Goal: Task Accomplishment & Management: Manage account settings

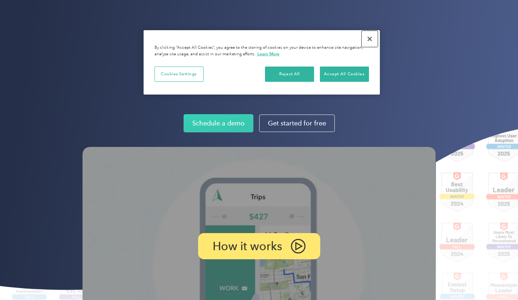
click at [370, 39] on button "Close" at bounding box center [370, 39] width 16 height 16
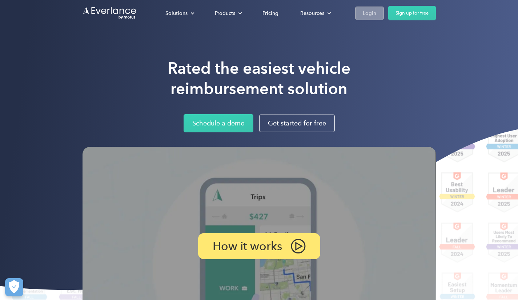
click at [366, 14] on div "Login" at bounding box center [369, 13] width 13 height 9
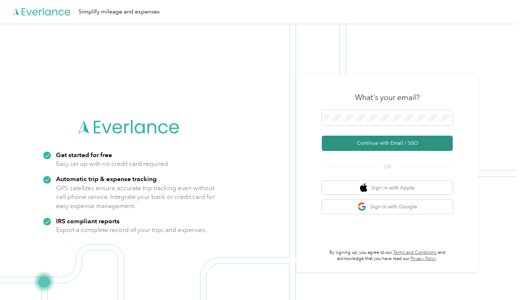
click at [440, 143] on button "Continue with Email / SSO" at bounding box center [387, 143] width 131 height 15
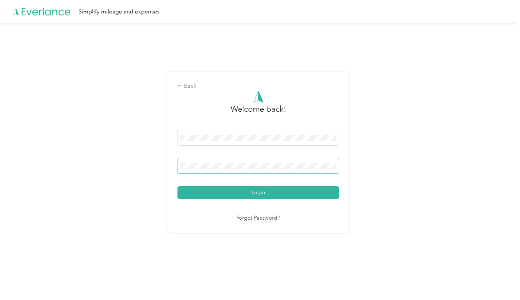
click at [278, 161] on span at bounding box center [259, 165] width 162 height 15
click at [178, 186] on button "Login" at bounding box center [259, 192] width 162 height 13
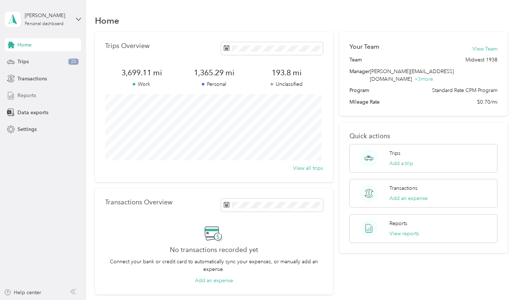
click at [31, 95] on span "Reports" at bounding box center [26, 96] width 19 height 8
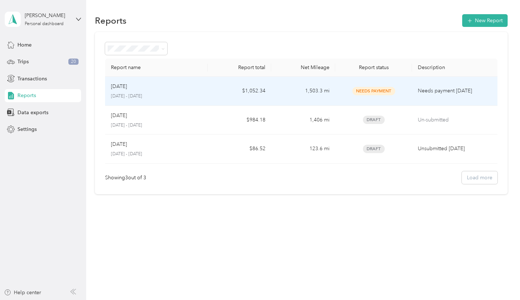
drag, startPoint x: 294, startPoint y: 91, endPoint x: 174, endPoint y: 116, distance: 122.3
click at [174, 116] on div "[DATE]" at bounding box center [156, 116] width 91 height 8
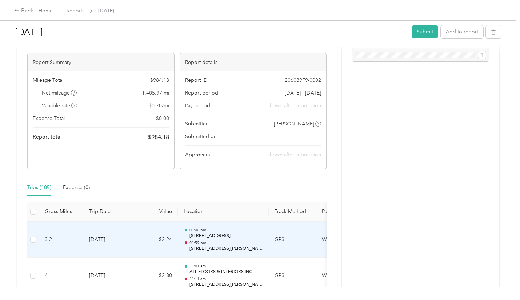
scroll to position [73, 0]
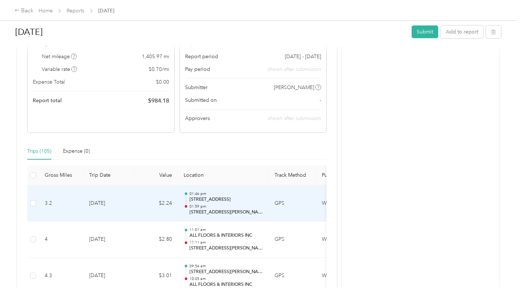
drag, startPoint x: 157, startPoint y: 204, endPoint x: 152, endPoint y: 205, distance: 4.9
click at [152, 205] on td "$2.24" at bounding box center [156, 204] width 44 height 36
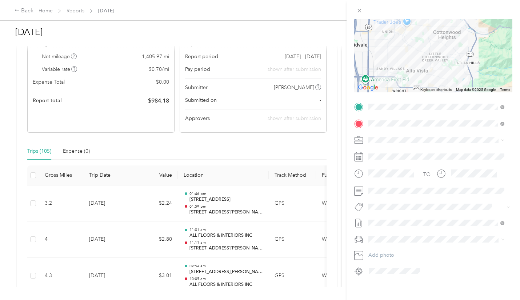
click at [392, 213] on div "TO Add photo" at bounding box center [433, 189] width 158 height 176
click at [410, 151] on span "Sample Maintenance" at bounding box center [397, 152] width 43 height 7
click at [368, 189] on span at bounding box center [439, 191] width 147 height 12
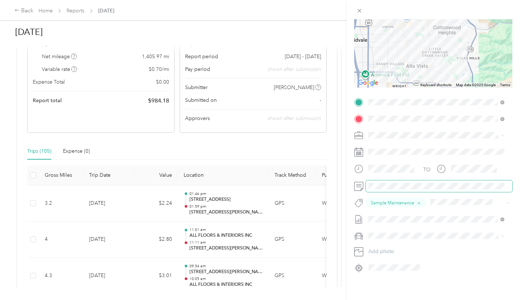
scroll to position [83, 0]
click at [276, 204] on div "Trip details Save This trip cannot be edited because it is either under review,…" at bounding box center [260, 150] width 520 height 300
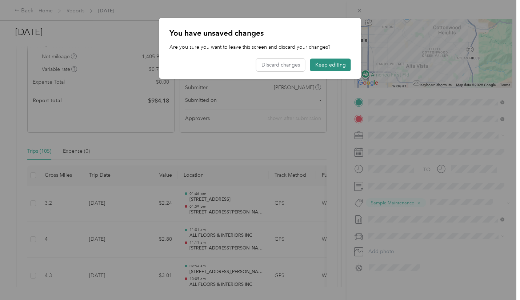
click at [324, 59] on button "Keep editing" at bounding box center [330, 65] width 41 height 13
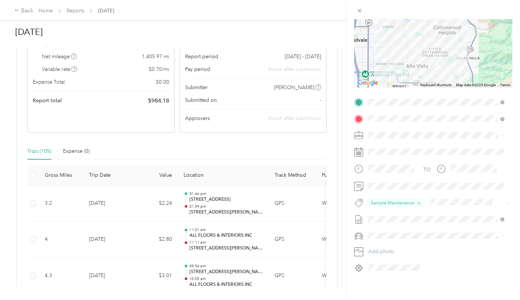
click at [254, 204] on div "Trip details Save This trip cannot be edited because it is either under review,…" at bounding box center [260, 150] width 520 height 300
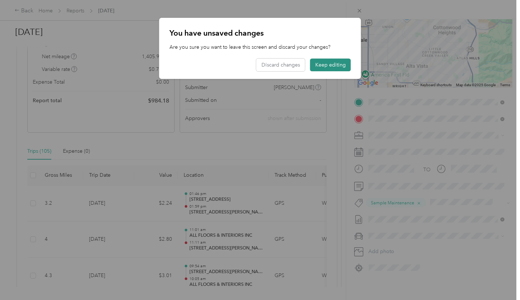
click at [342, 60] on button "Keep editing" at bounding box center [330, 65] width 41 height 13
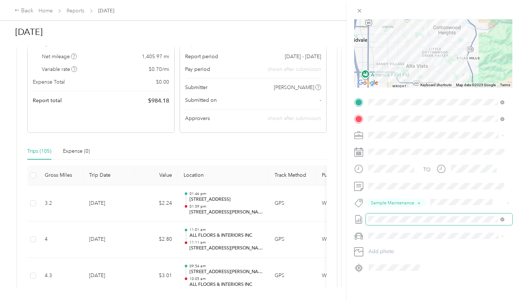
scroll to position [0, 0]
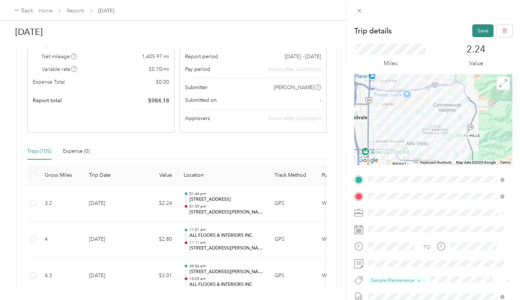
click at [475, 33] on button "Save" at bounding box center [482, 30] width 21 height 13
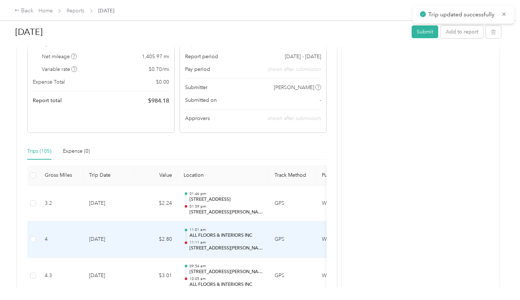
click at [226, 241] on p "11:11 am" at bounding box center [226, 242] width 73 height 5
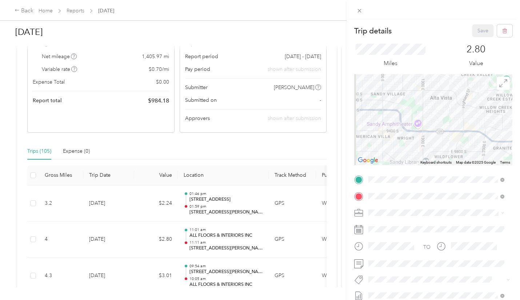
click at [35, 238] on div "Trip details Save This trip cannot be edited because it is either under review,…" at bounding box center [260, 150] width 520 height 300
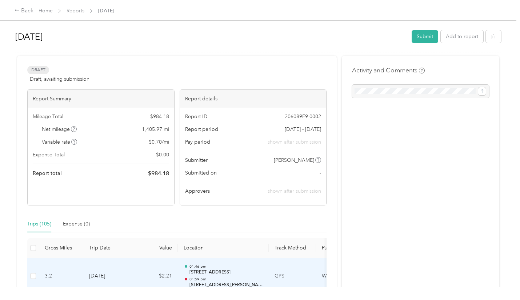
click at [167, 268] on td "$2.21" at bounding box center [156, 276] width 44 height 36
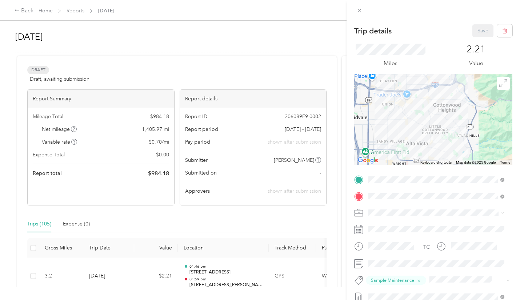
scroll to position [73, 0]
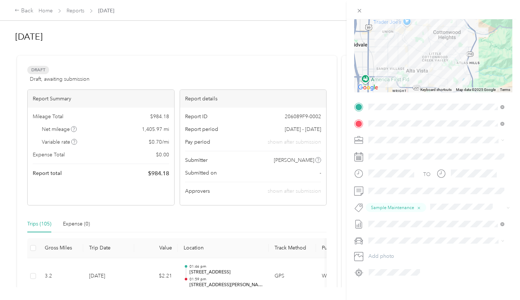
click at [21, 154] on div "Trip details Save This trip cannot be edited because it is either under review,…" at bounding box center [260, 150] width 520 height 300
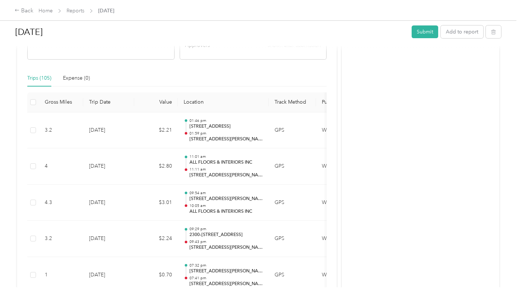
scroll to position [182, 0]
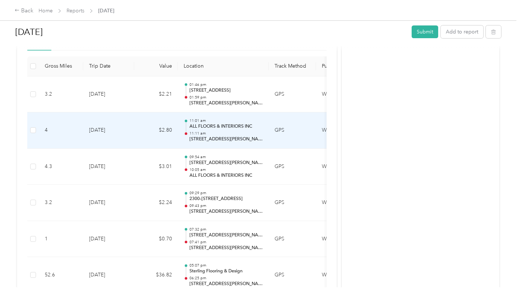
click at [251, 132] on p "11:11 am" at bounding box center [226, 133] width 73 height 5
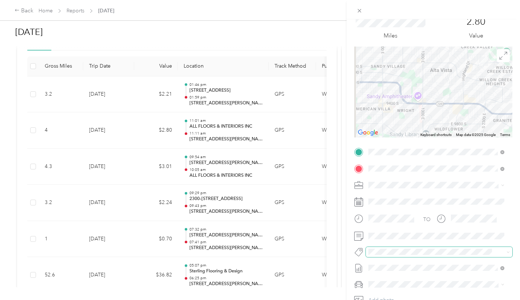
scroll to position [36, 0]
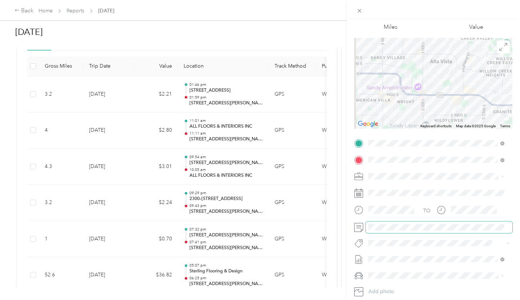
drag, startPoint x: 385, startPoint y: 224, endPoint x: 376, endPoint y: 223, distance: 8.8
click at [374, 220] on div at bounding box center [385, 213] width 63 height 18
click at [390, 191] on li "Sample Maintenance" at bounding box center [436, 189] width 141 height 14
click at [59, 163] on div "Trip details Save This trip cannot be edited because it is either under review,…" at bounding box center [260, 150] width 520 height 300
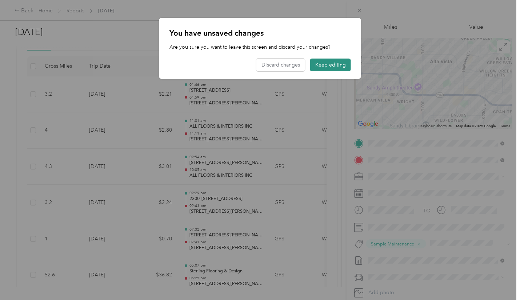
click at [339, 67] on button "Keep editing" at bounding box center [330, 65] width 41 height 13
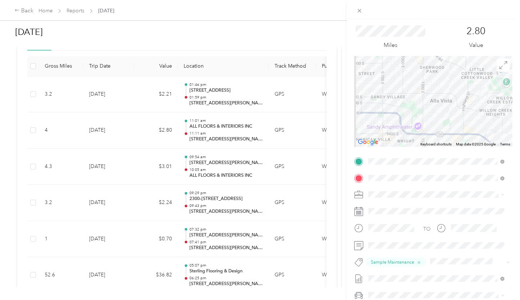
scroll to position [0, 0]
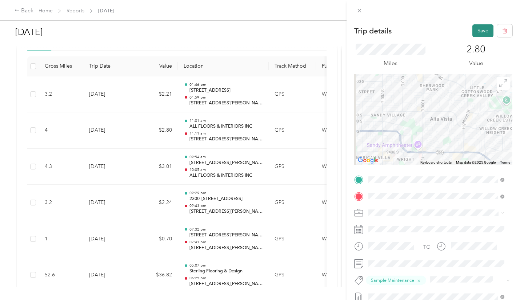
click at [477, 33] on button "Save" at bounding box center [482, 30] width 21 height 13
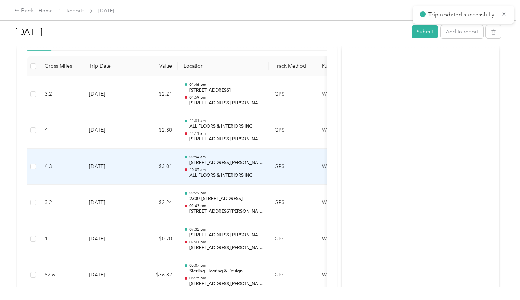
click at [264, 162] on td "09:54 am [STREET_ADDRESS][PERSON_NAME][PERSON_NAME] 10:05 am ALL FLOORS & INTER…" at bounding box center [223, 167] width 91 height 36
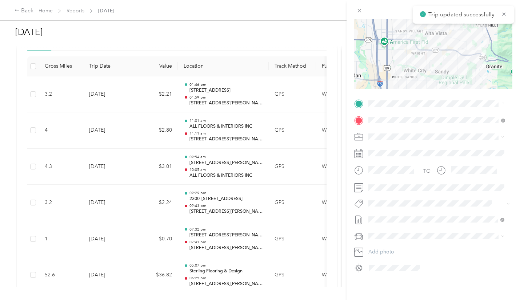
scroll to position [81, 0]
click at [402, 145] on button "Sample Maintenance" at bounding box center [397, 143] width 53 height 9
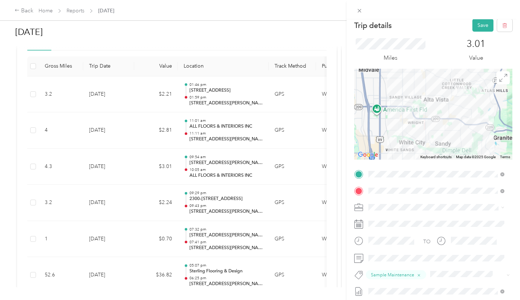
scroll to position [0, 0]
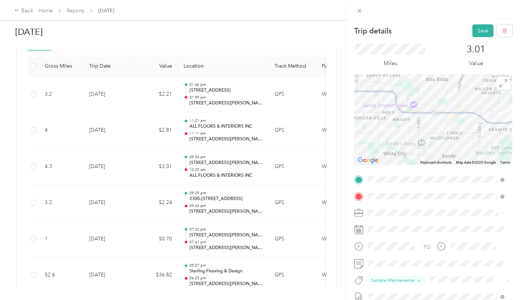
click at [480, 24] on div "Trip details Save This trip cannot be edited because it is either under review,…" at bounding box center [434, 169] width 174 height 300
click at [480, 29] on button "Save" at bounding box center [482, 30] width 21 height 13
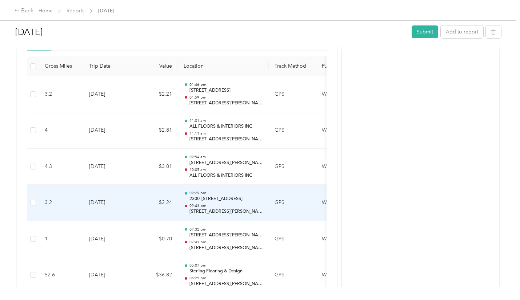
click at [234, 199] on p "2300–[STREET_ADDRESS]" at bounding box center [226, 199] width 73 height 7
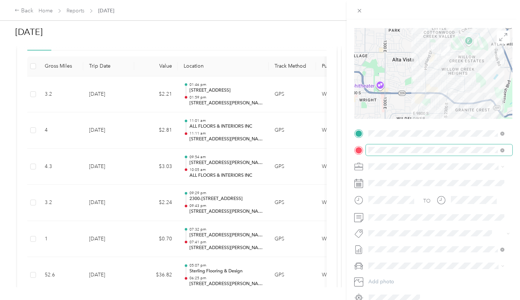
scroll to position [73, 0]
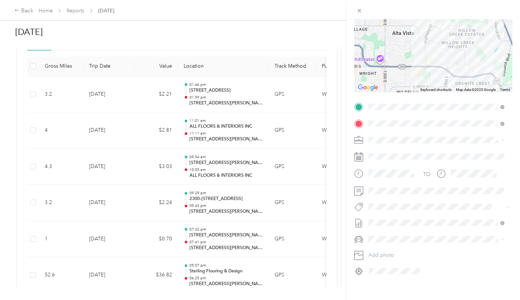
click at [398, 154] on li "Sample Maintenance" at bounding box center [436, 152] width 141 height 14
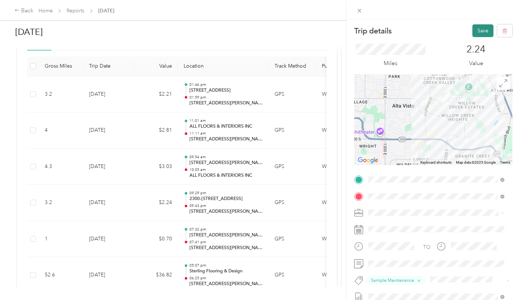
click at [475, 28] on button "Save" at bounding box center [482, 30] width 21 height 13
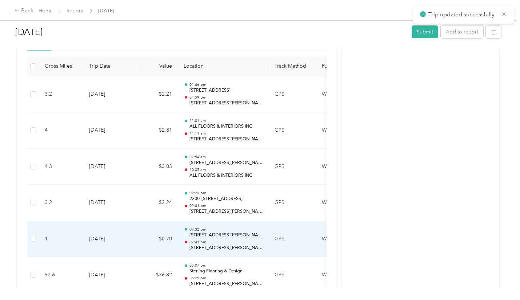
click at [239, 231] on p "07:32 pm" at bounding box center [226, 229] width 73 height 5
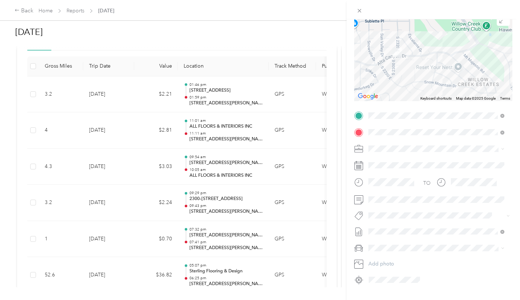
scroll to position [73, 0]
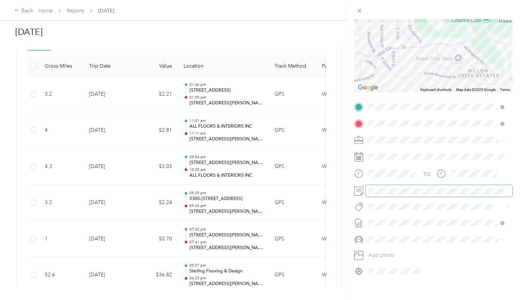
click at [392, 195] on span at bounding box center [439, 191] width 147 height 12
click at [403, 155] on li "Sample Maintenance" at bounding box center [436, 152] width 141 height 14
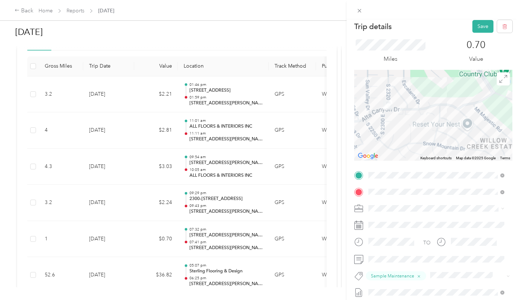
scroll to position [0, 0]
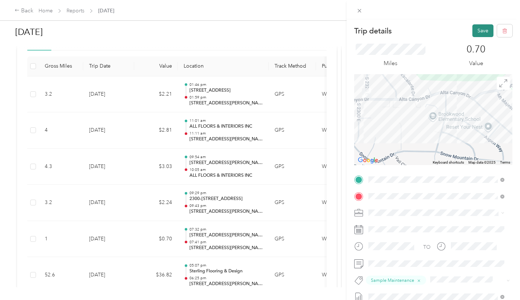
click at [472, 33] on button "Save" at bounding box center [482, 30] width 21 height 13
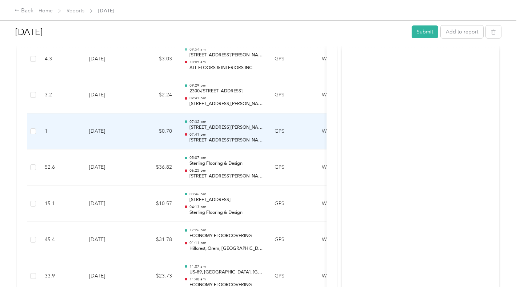
scroll to position [291, 0]
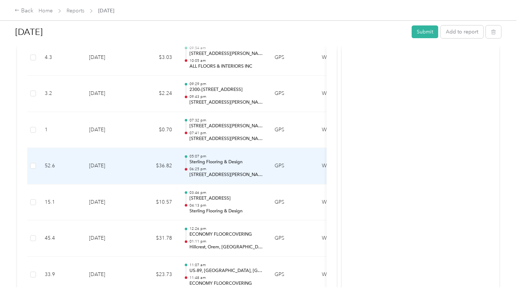
click at [112, 168] on td "[DATE]" at bounding box center [108, 166] width 51 height 36
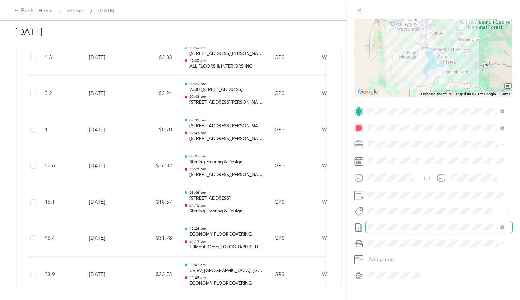
scroll to position [73, 0]
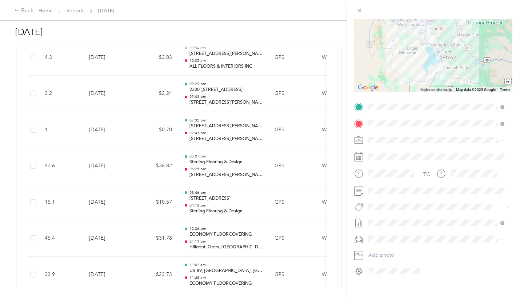
click at [396, 168] on li "Selling Opportunity" at bounding box center [436, 165] width 141 height 14
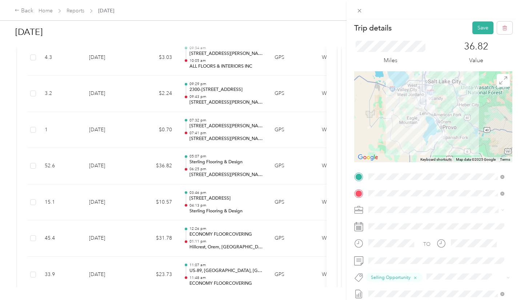
scroll to position [0, 0]
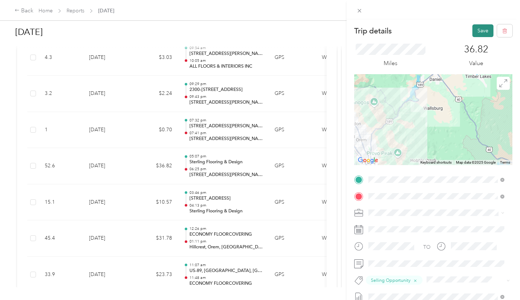
click at [479, 27] on button "Save" at bounding box center [482, 30] width 21 height 13
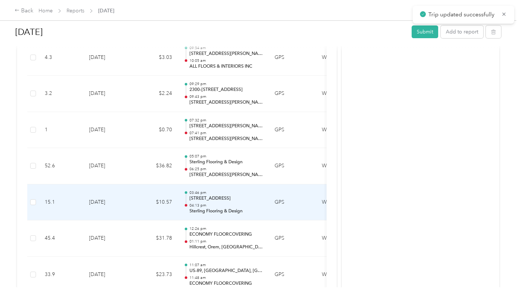
click at [222, 200] on p "[STREET_ADDRESS]" at bounding box center [226, 198] width 73 height 7
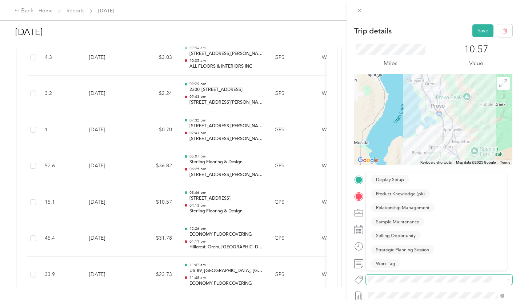
click at [405, 276] on span at bounding box center [433, 280] width 134 height 8
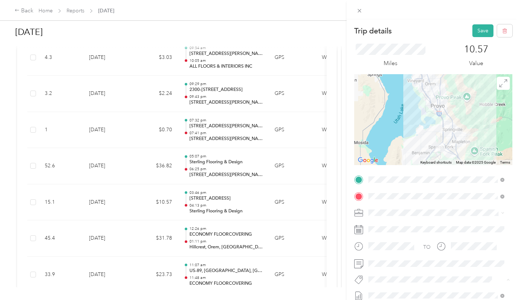
click at [408, 227] on li "Sample Maintenance" at bounding box center [436, 225] width 141 height 14
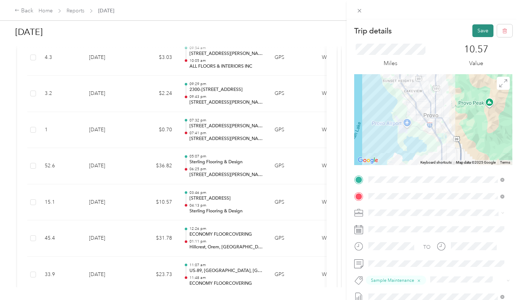
click at [478, 32] on button "Save" at bounding box center [482, 30] width 21 height 13
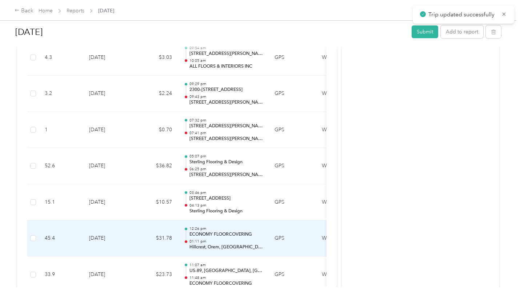
click at [222, 232] on p "ECONOMY FLOORCOVERING" at bounding box center [226, 234] width 73 height 7
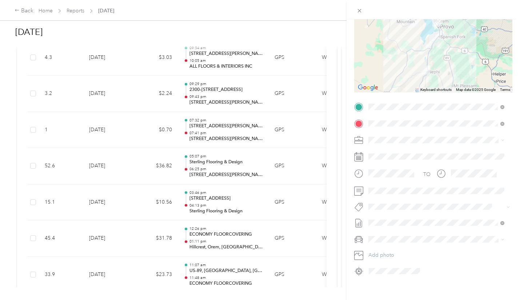
scroll to position [81, 0]
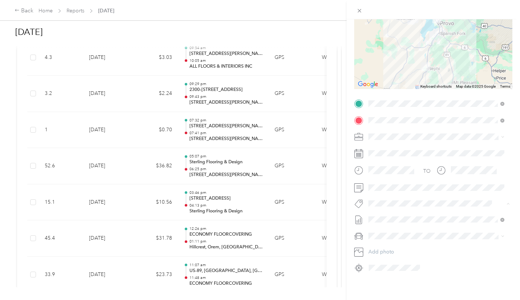
click at [401, 142] on span "Sample Maintenance" at bounding box center [397, 143] width 43 height 7
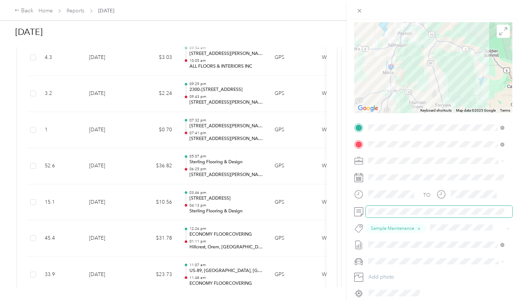
scroll to position [0, 0]
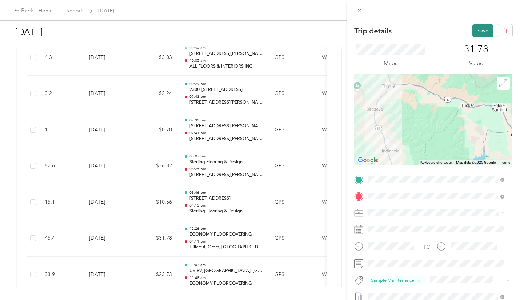
click at [475, 31] on button "Save" at bounding box center [482, 30] width 21 height 13
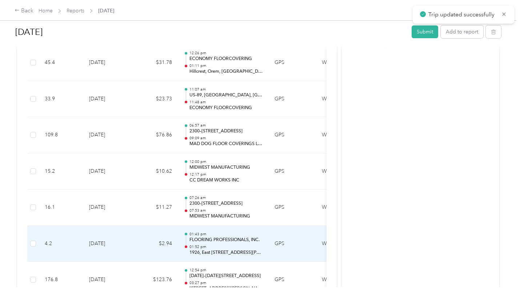
scroll to position [509, 0]
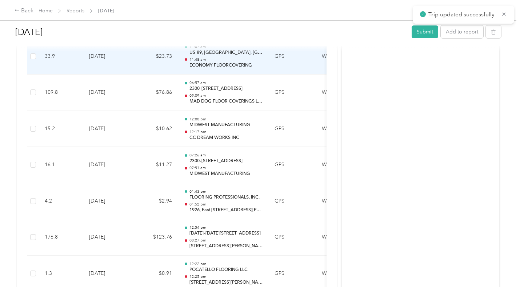
click at [207, 62] on p "ECONOMY FLOORCOVERING" at bounding box center [226, 65] width 73 height 7
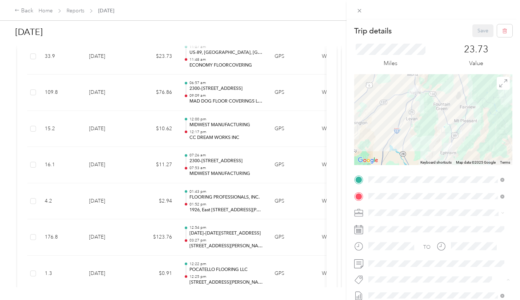
click at [395, 238] on span "Selling Opportunity" at bounding box center [396, 239] width 40 height 7
click at [476, 32] on button "Save" at bounding box center [482, 30] width 21 height 13
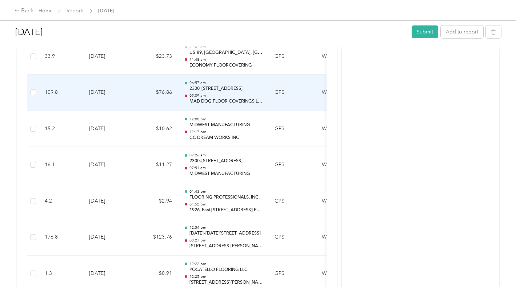
click at [92, 95] on td "[DATE]" at bounding box center [108, 93] width 51 height 36
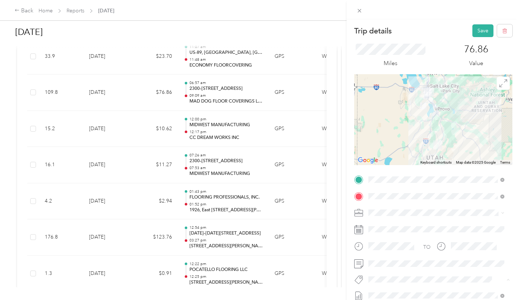
click at [395, 241] on button "Selling Opportunity" at bounding box center [396, 238] width 50 height 9
click at [478, 37] on div "Miles 76.86 Value" at bounding box center [433, 55] width 158 height 37
click at [476, 32] on button "Save" at bounding box center [482, 30] width 21 height 13
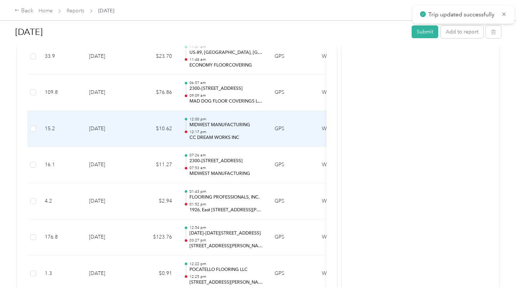
click at [162, 123] on td "$10.62" at bounding box center [156, 129] width 44 height 36
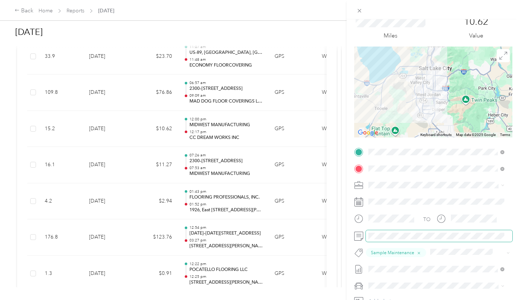
scroll to position [36, 0]
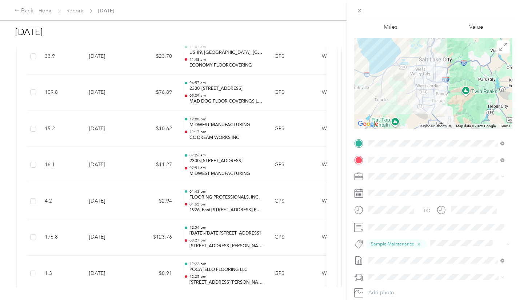
click at [241, 168] on div "Trip details Save This trip cannot be edited because it is either under review,…" at bounding box center [260, 150] width 520 height 300
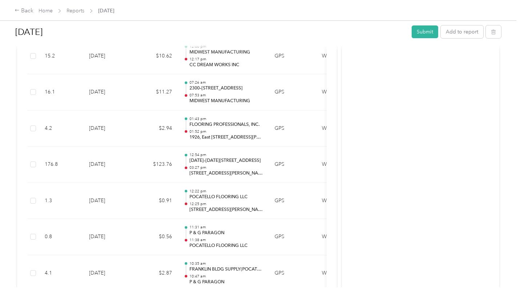
scroll to position [618, 0]
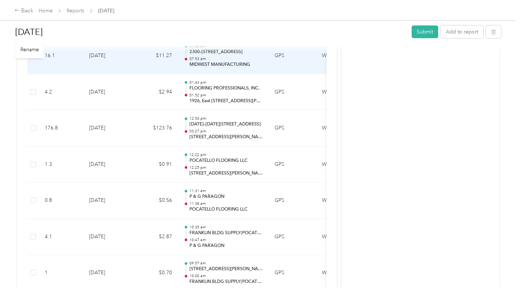
click at [159, 59] on td "$11.27" at bounding box center [156, 56] width 44 height 36
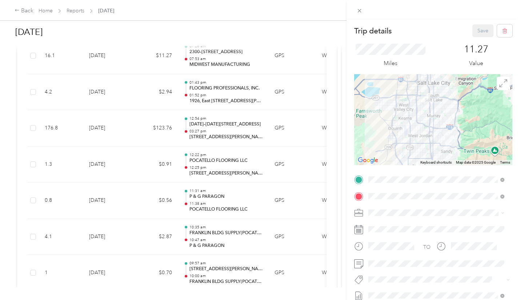
scroll to position [36, 0]
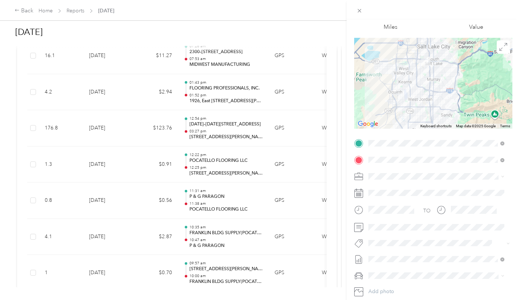
click at [394, 188] on span "Sample Maintenance" at bounding box center [397, 188] width 43 height 7
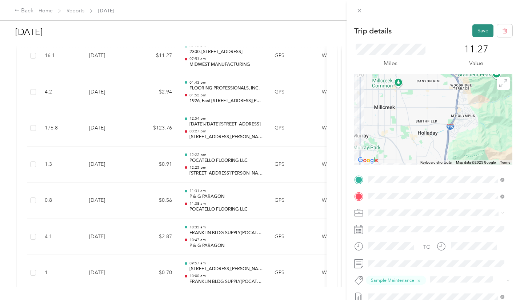
click at [472, 28] on button "Save" at bounding box center [482, 30] width 21 height 13
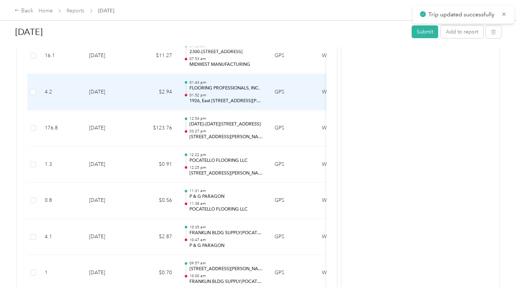
click at [145, 94] on td "$2.94" at bounding box center [156, 92] width 44 height 36
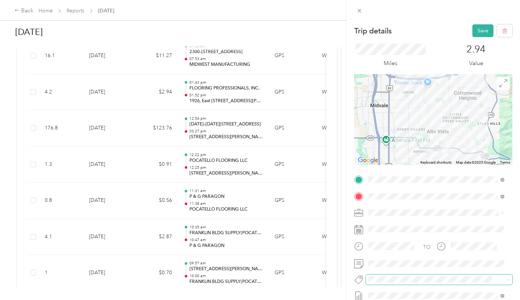
click at [406, 276] on span at bounding box center [433, 280] width 134 height 8
click at [405, 226] on span "Sample Maintenance" at bounding box center [397, 225] width 43 height 7
click at [482, 27] on button "Save" at bounding box center [482, 30] width 21 height 13
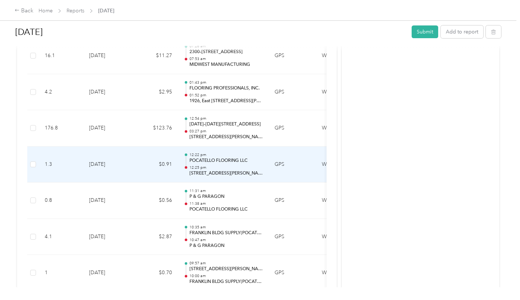
click at [215, 166] on p "12:25 pm" at bounding box center [226, 167] width 73 height 5
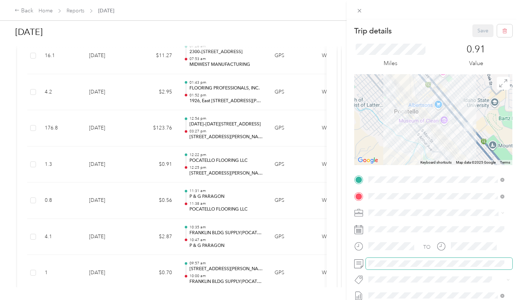
click at [404, 267] on span at bounding box center [439, 264] width 147 height 12
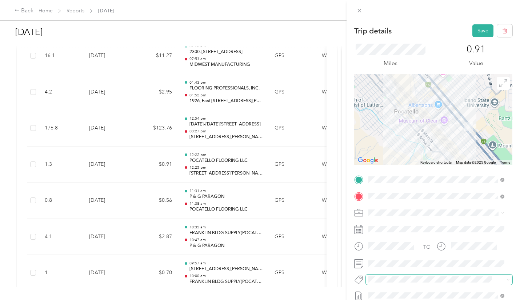
click at [406, 283] on span at bounding box center [433, 280] width 134 height 8
click at [399, 240] on span "Selling Opportunity" at bounding box center [396, 239] width 40 height 7
click at [472, 29] on button "Save" at bounding box center [482, 30] width 21 height 13
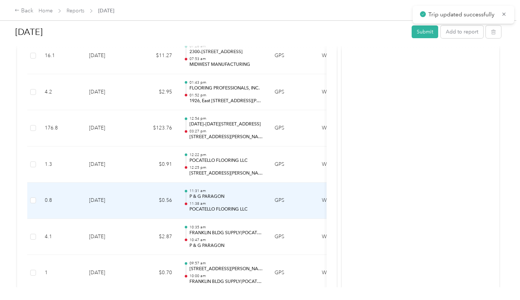
click at [235, 199] on p "P & G PARAGON" at bounding box center [226, 197] width 73 height 7
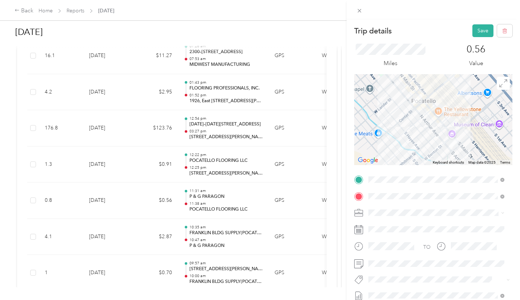
click at [398, 222] on span "Sample Maintenance" at bounding box center [397, 225] width 43 height 7
click at [475, 32] on button "Save" at bounding box center [482, 30] width 21 height 13
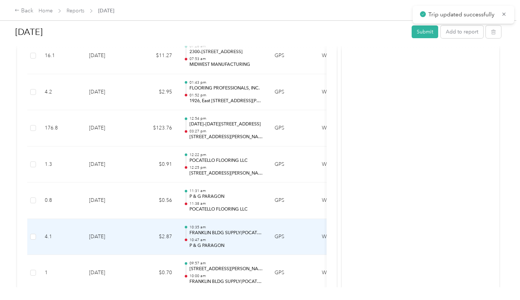
click at [223, 236] on p "FRANKLIN BLDG SUPPLY(POCATELLO" at bounding box center [226, 233] width 73 height 7
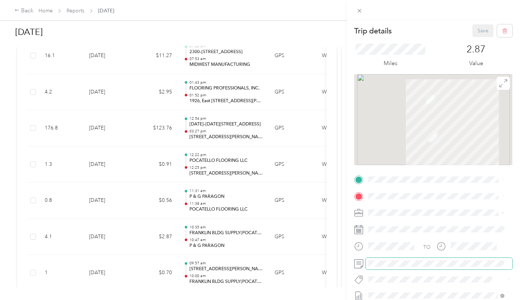
click at [384, 260] on span at bounding box center [439, 264] width 147 height 12
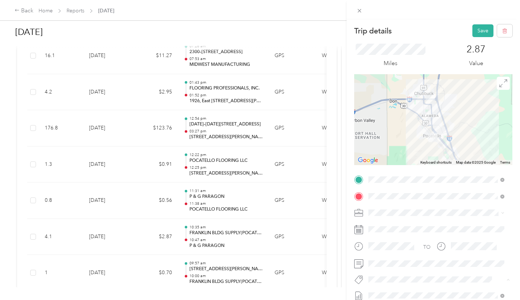
click at [402, 239] on span "Selling Opportunity" at bounding box center [396, 239] width 40 height 7
click at [482, 30] on button "Save" at bounding box center [482, 30] width 21 height 13
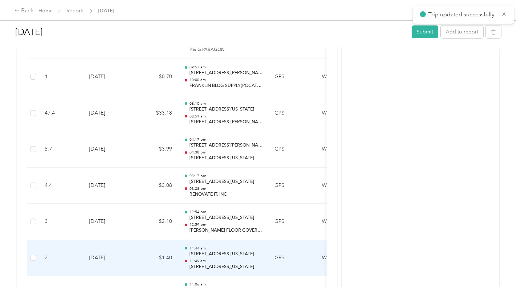
scroll to position [837, 0]
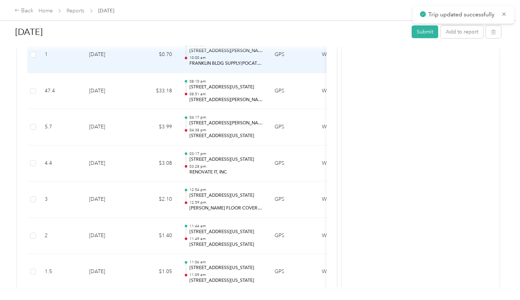
click at [210, 57] on p "10:00 am" at bounding box center [226, 57] width 73 height 5
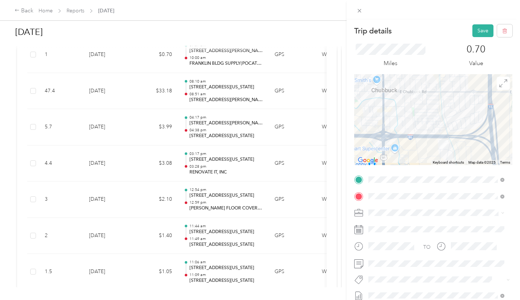
click at [407, 227] on li "Sample Maintenance" at bounding box center [436, 224] width 141 height 14
click at [477, 29] on button "Save" at bounding box center [482, 30] width 21 height 13
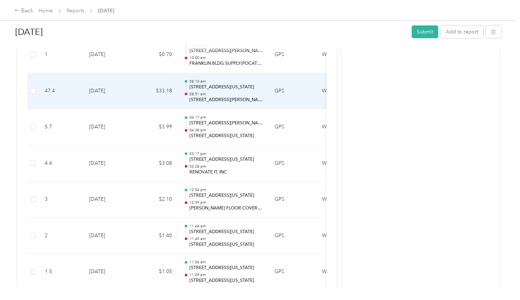
click at [213, 93] on p "08:51 am" at bounding box center [226, 94] width 73 height 5
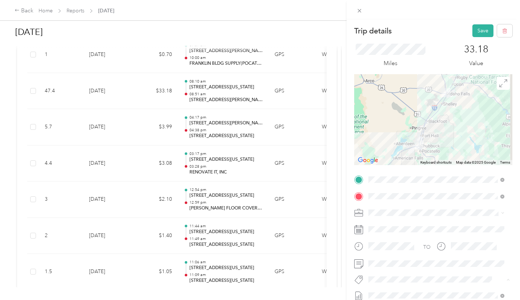
click at [396, 228] on ol "Display Setup Product Knowledge (pk) Relationship Management Sample Maintenance…" at bounding box center [436, 225] width 141 height 98
click at [474, 33] on button "Save" at bounding box center [482, 30] width 21 height 13
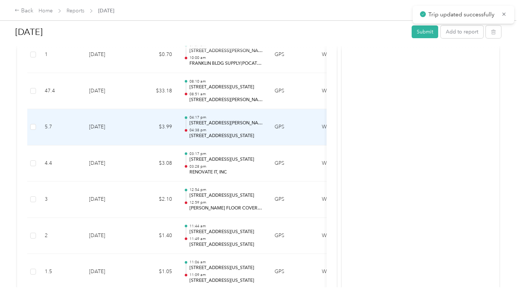
click at [230, 126] on p "[STREET_ADDRESS][PERSON_NAME]" at bounding box center [226, 123] width 73 height 7
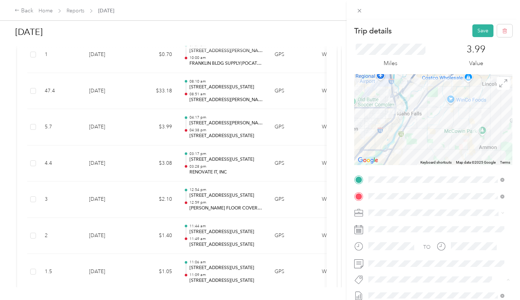
click at [403, 225] on span "Sample Maintenance" at bounding box center [397, 225] width 43 height 7
click at [479, 26] on button "Save" at bounding box center [482, 30] width 21 height 13
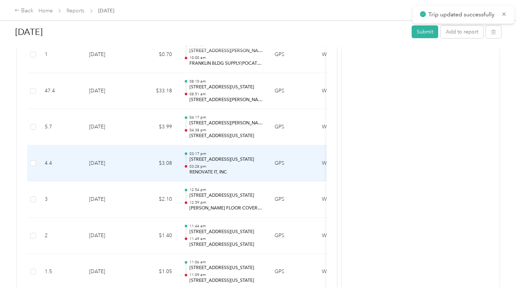
click at [222, 164] on p "03:28 pm" at bounding box center [226, 166] width 73 height 5
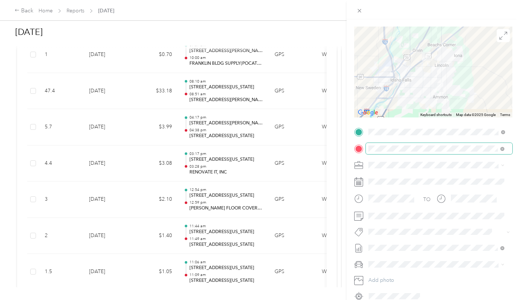
scroll to position [73, 0]
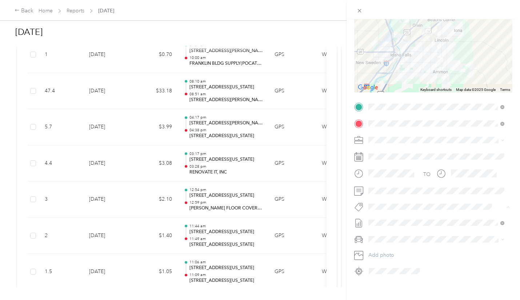
click at [401, 148] on button "Sample Maintenance" at bounding box center [397, 152] width 53 height 9
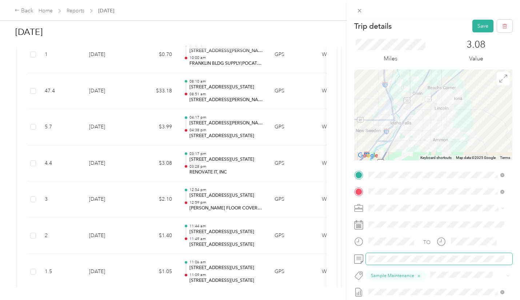
scroll to position [0, 0]
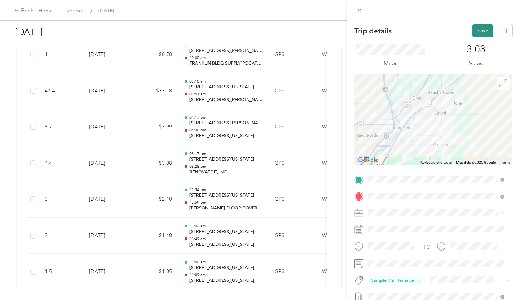
click at [473, 32] on button "Save" at bounding box center [482, 30] width 21 height 13
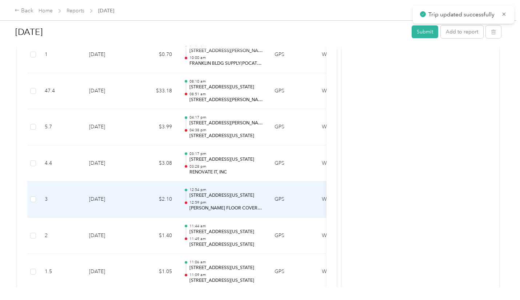
click at [214, 201] on p "12:59 pm" at bounding box center [226, 202] width 73 height 5
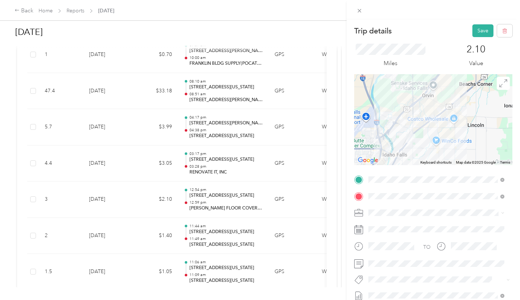
click at [413, 238] on span "Selling Opportunity" at bounding box center [396, 238] width 40 height 7
click at [476, 28] on button "Save" at bounding box center [482, 30] width 21 height 13
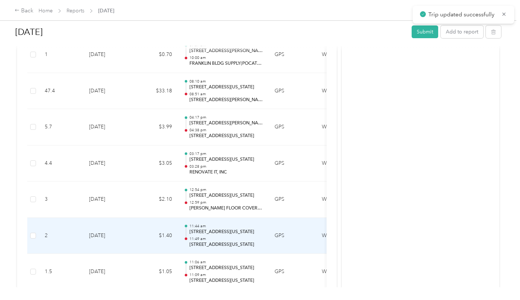
click at [221, 238] on p "11:49 am" at bounding box center [226, 238] width 73 height 5
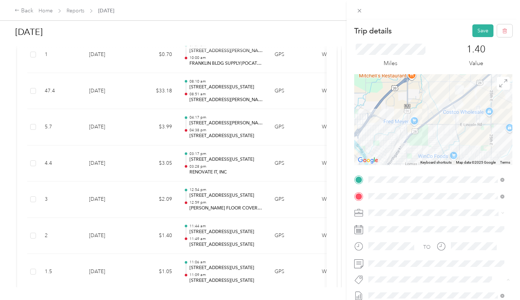
click at [418, 235] on button "Selling Opportunity" at bounding box center [396, 238] width 50 height 9
click at [476, 29] on button "Save" at bounding box center [482, 30] width 21 height 13
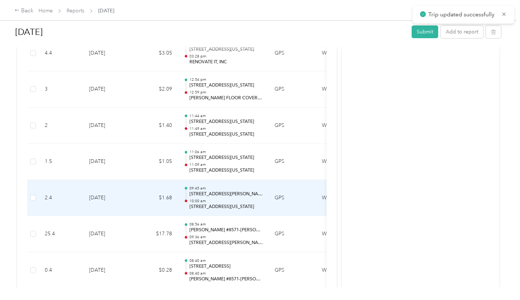
scroll to position [982, 0]
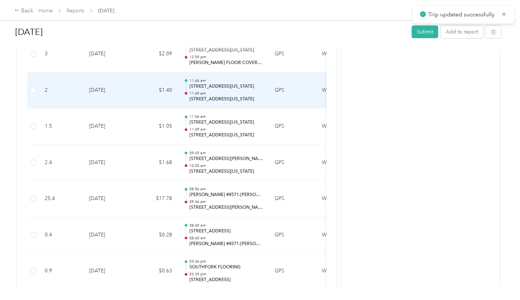
click at [228, 94] on p "11:49 am" at bounding box center [226, 93] width 73 height 5
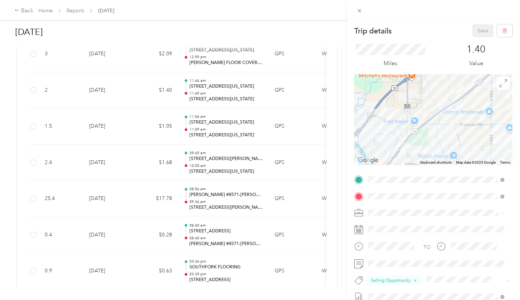
click at [133, 160] on div "Trip details Save This trip cannot be edited because it is either under review,…" at bounding box center [260, 150] width 520 height 300
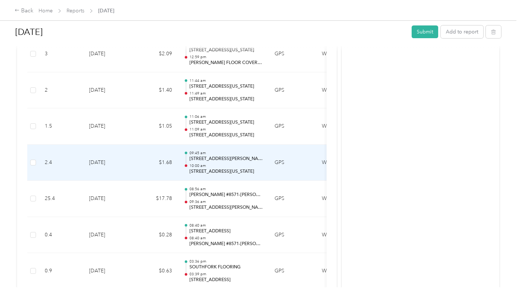
click at [147, 152] on td "$1.68" at bounding box center [156, 163] width 44 height 36
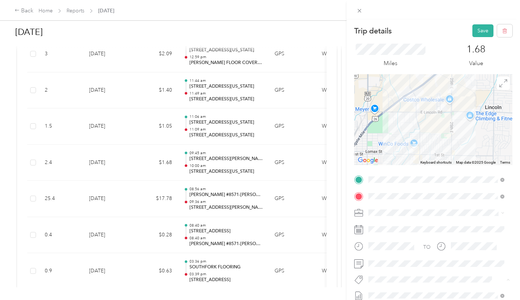
click at [399, 222] on span "Sample Maintenance" at bounding box center [397, 225] width 43 height 7
click at [482, 36] on button "Save" at bounding box center [482, 30] width 21 height 13
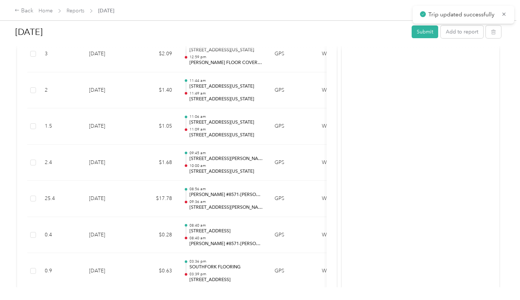
click at [475, 32] on div at bounding box center [260, 150] width 520 height 300
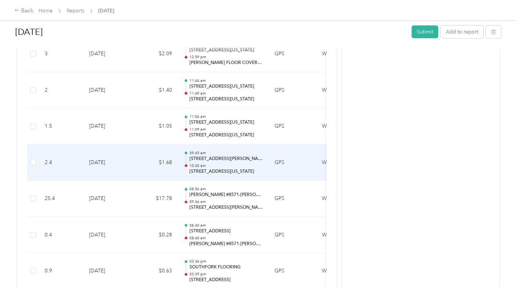
click at [79, 164] on td "2.4" at bounding box center [61, 163] width 44 height 36
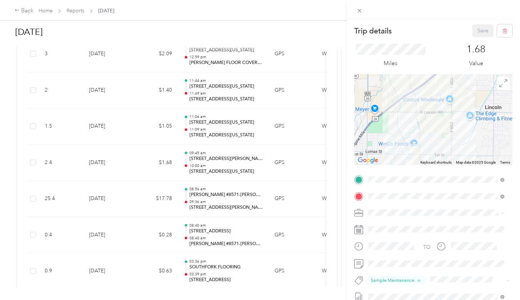
click at [95, 199] on div "Trip details Save This trip cannot be edited because it is either under review,…" at bounding box center [260, 150] width 520 height 300
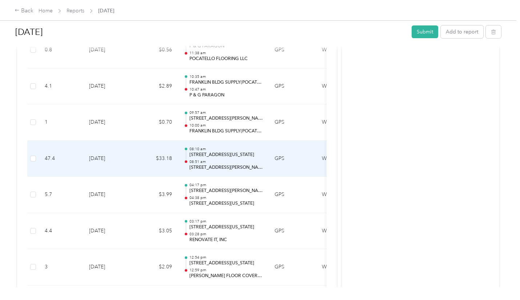
scroll to position [764, 0]
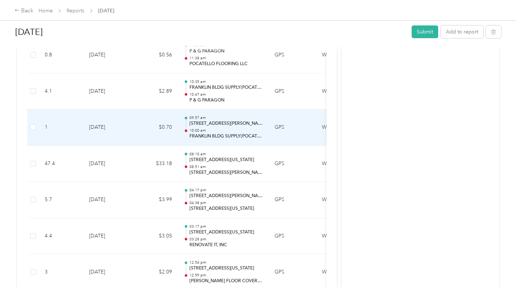
click at [147, 120] on td "$0.70" at bounding box center [156, 127] width 44 height 36
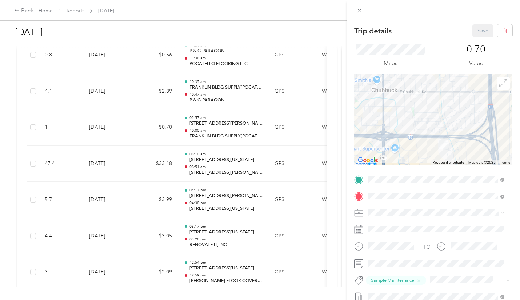
click at [113, 162] on div "Trip details Save This trip cannot be edited because it is either under review,…" at bounding box center [260, 150] width 520 height 300
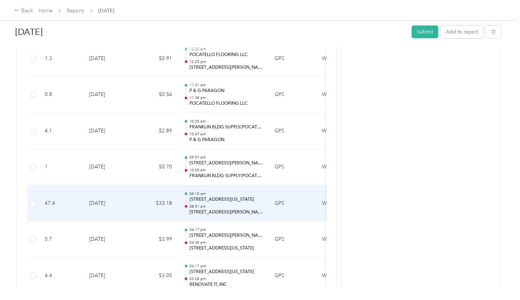
scroll to position [727, 0]
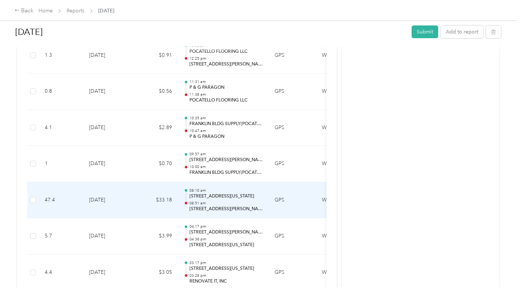
click at [121, 196] on td "[DATE]" at bounding box center [108, 200] width 51 height 36
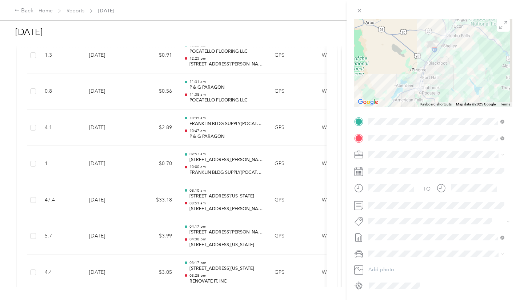
scroll to position [73, 0]
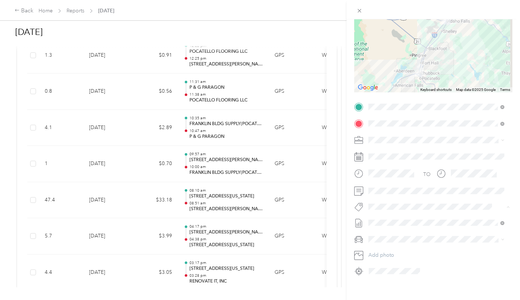
click at [385, 155] on li "Sample Maintenance" at bounding box center [436, 152] width 141 height 14
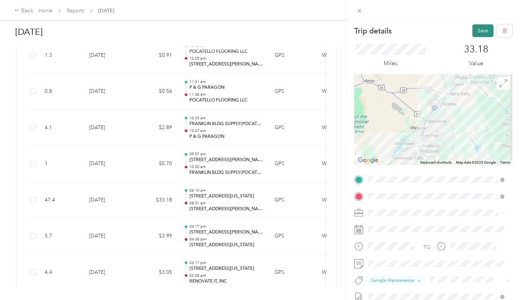
click at [479, 30] on button "Save" at bounding box center [482, 30] width 21 height 13
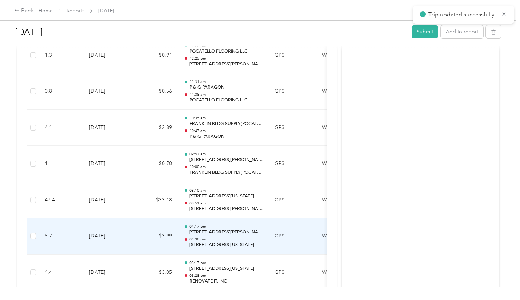
click at [142, 233] on td "$3.99" at bounding box center [156, 236] width 44 height 36
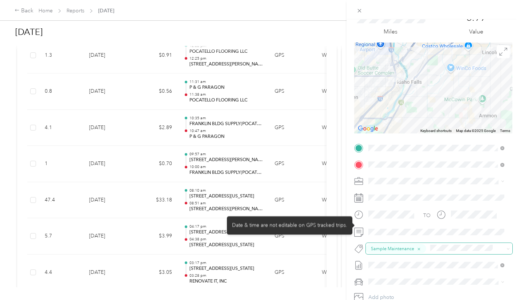
scroll to position [36, 0]
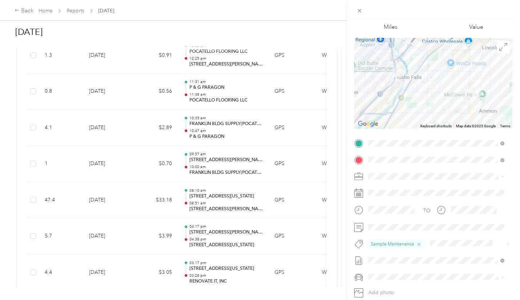
drag, startPoint x: 116, startPoint y: 199, endPoint x: 182, endPoint y: 191, distance: 66.3
click at [116, 199] on div "Trip details Save This trip cannot be edited because it is either under review,…" at bounding box center [260, 150] width 520 height 300
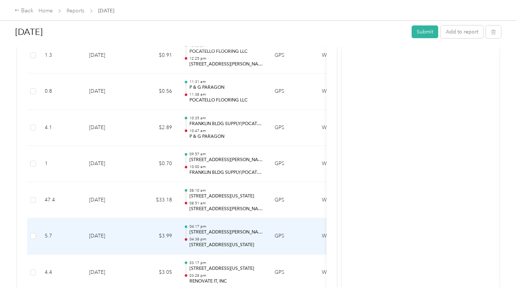
click at [76, 237] on td "5.7" at bounding box center [61, 236] width 44 height 36
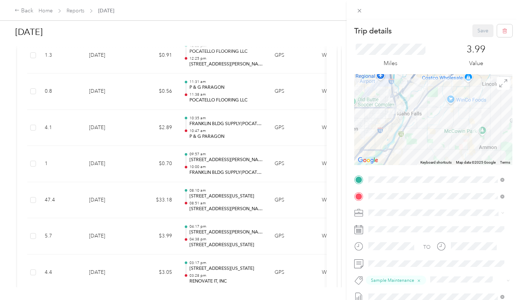
click at [119, 268] on div "Trip details Save This trip cannot be edited because it is either under review,…" at bounding box center [260, 150] width 520 height 300
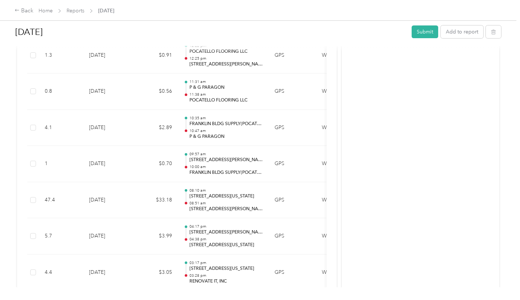
click at [119, 268] on div "Trip details Save This trip cannot be edited because it is either under review,…" at bounding box center [260, 150] width 520 height 300
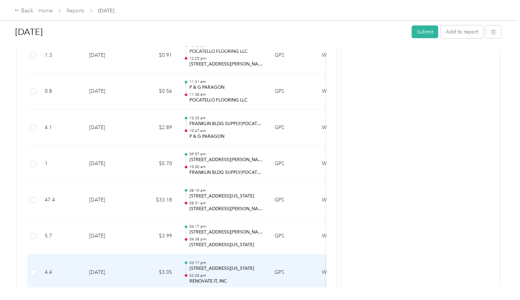
click at [91, 270] on td "[DATE]" at bounding box center [108, 273] width 51 height 36
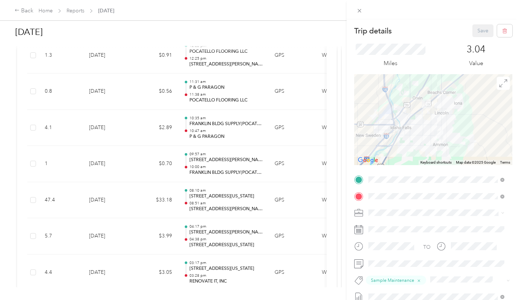
click at [344, 44] on div "Trip details Save This trip cannot be edited because it is either under review,…" at bounding box center [260, 150] width 520 height 300
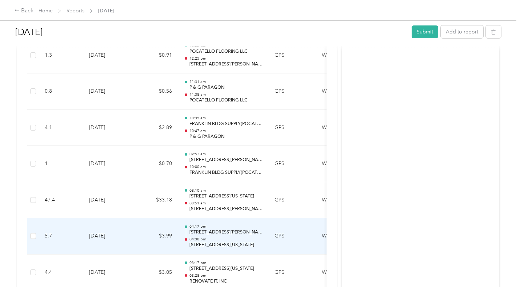
scroll to position [800, 0]
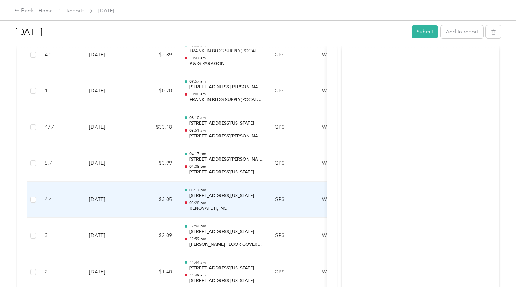
click at [148, 207] on td "$3.05" at bounding box center [156, 200] width 44 height 36
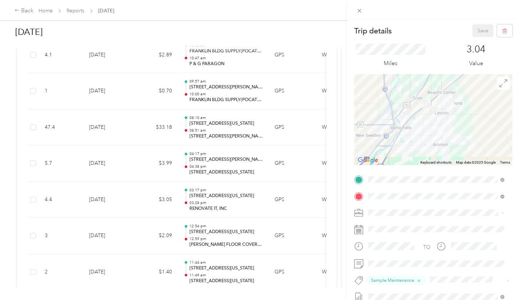
click at [65, 236] on div "Trip details Save This trip cannot be edited because it is either under review,…" at bounding box center [260, 150] width 520 height 300
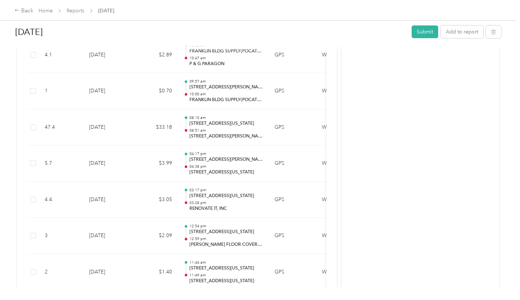
click at [65, 236] on div "Trip details Save This trip cannot be edited because it is either under review,…" at bounding box center [260, 150] width 520 height 300
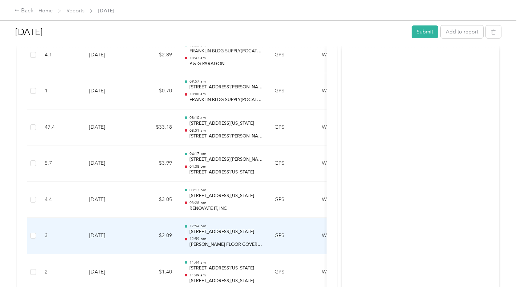
click at [112, 230] on td "[DATE]" at bounding box center [108, 236] width 51 height 36
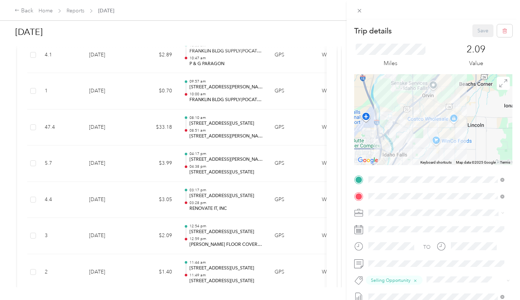
click at [116, 268] on div "Trip details Save This trip cannot be edited because it is either under review,…" at bounding box center [260, 150] width 520 height 300
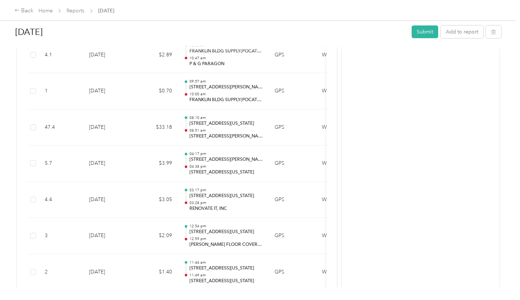
click at [116, 268] on div "Trip details Save This trip cannot be edited because it is either under review,…" at bounding box center [260, 150] width 520 height 300
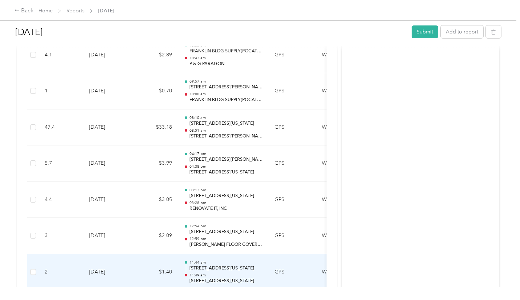
click at [116, 268] on td "[DATE]" at bounding box center [108, 272] width 51 height 36
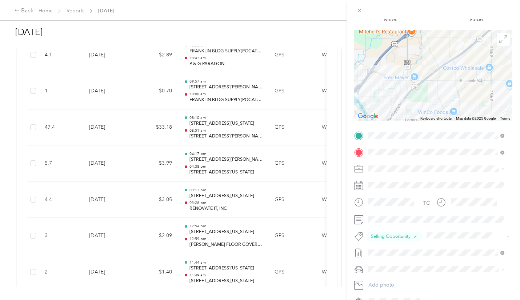
scroll to position [59, 0]
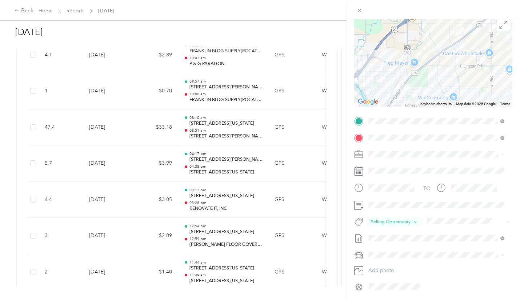
click at [171, 231] on div "Trip details Save This trip cannot be edited because it is either under review,…" at bounding box center [260, 150] width 520 height 300
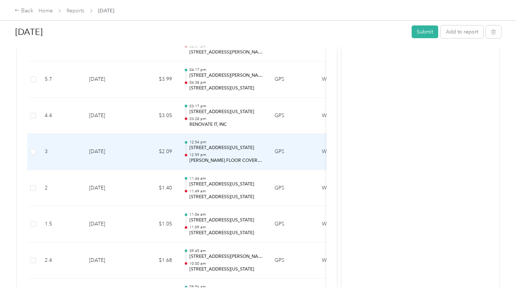
scroll to position [909, 0]
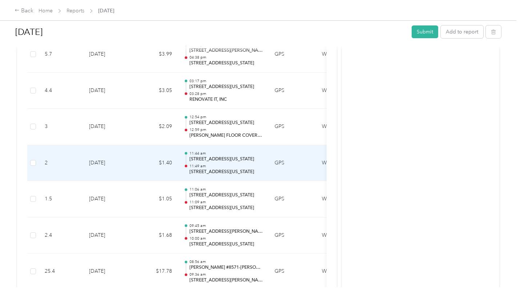
click at [153, 173] on td "$1.40" at bounding box center [156, 163] width 44 height 36
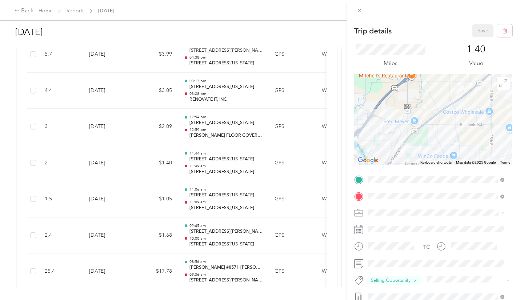
click at [117, 204] on div "Trip details Save This trip cannot be edited because it is either under review,…" at bounding box center [260, 150] width 520 height 300
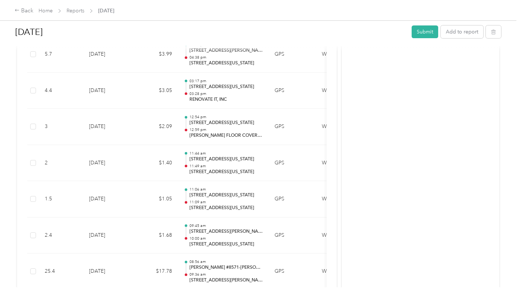
click at [117, 300] on div "Trip details Save This trip cannot be edited because it is either under review,…" at bounding box center [258, 300] width 517 height 0
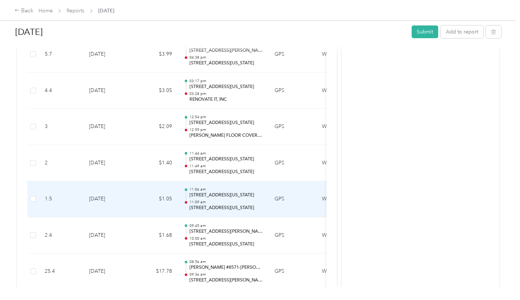
click at [152, 208] on td "$1.05" at bounding box center [156, 199] width 44 height 36
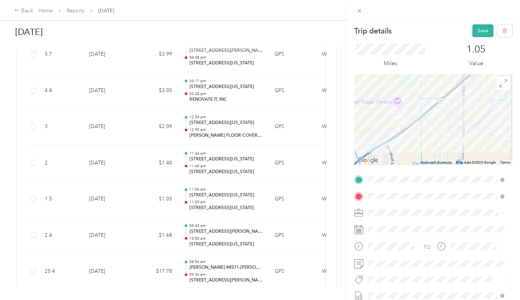
click at [390, 226] on button "Sample Maintenance" at bounding box center [397, 224] width 53 height 9
click at [474, 29] on button "Save" at bounding box center [482, 30] width 21 height 13
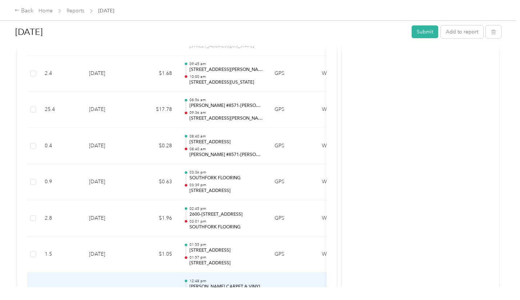
scroll to position [1091, 0]
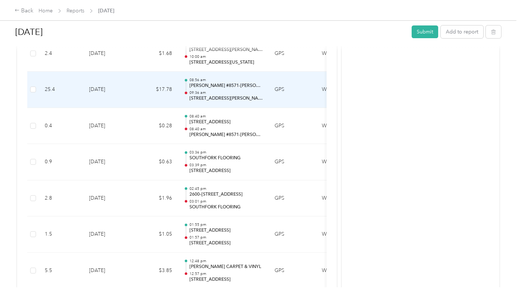
click at [160, 87] on td "$17.78" at bounding box center [156, 90] width 44 height 36
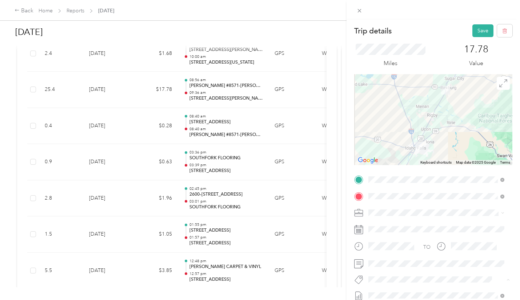
click at [399, 227] on button "Sample Maintenance" at bounding box center [397, 224] width 53 height 9
click at [475, 29] on button "Save" at bounding box center [482, 30] width 21 height 13
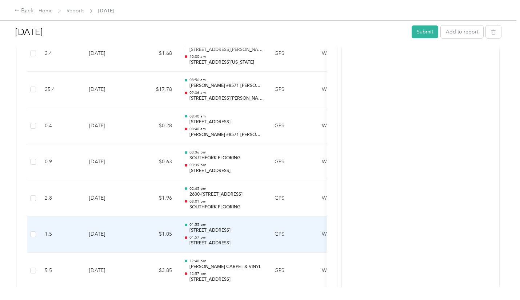
click at [153, 228] on td "$1.05" at bounding box center [156, 234] width 44 height 36
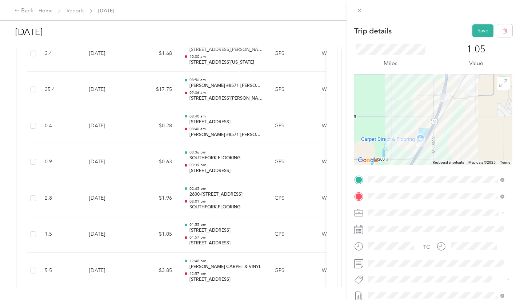
click at [400, 240] on button "Selling Opportunity" at bounding box center [396, 238] width 50 height 9
click at [477, 28] on button "Save" at bounding box center [482, 30] width 21 height 13
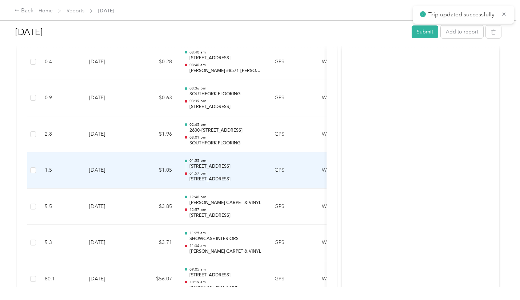
scroll to position [1164, 0]
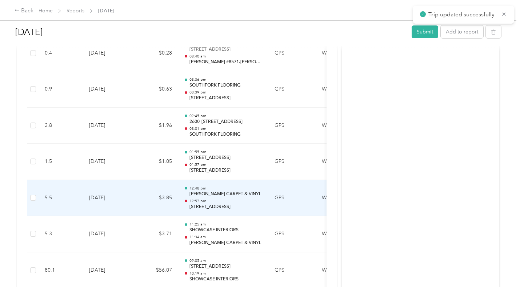
click at [147, 203] on td "$3.85" at bounding box center [156, 198] width 44 height 36
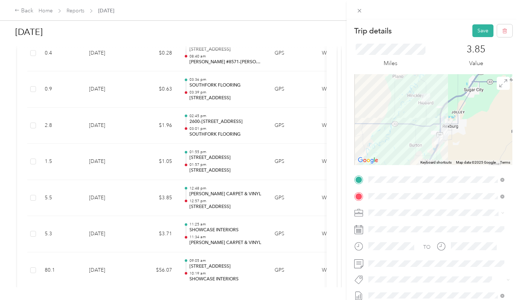
click at [415, 226] on button "Sample Maintenance" at bounding box center [397, 223] width 53 height 9
click at [474, 32] on button "Save" at bounding box center [482, 30] width 21 height 13
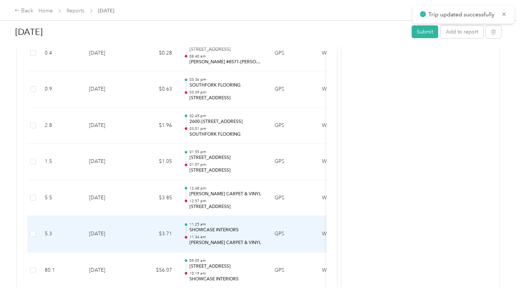
click at [151, 227] on td "$3.71" at bounding box center [156, 234] width 44 height 36
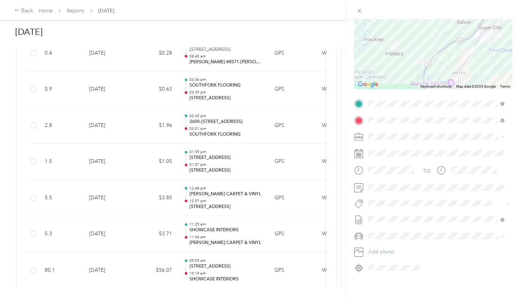
scroll to position [45, 0]
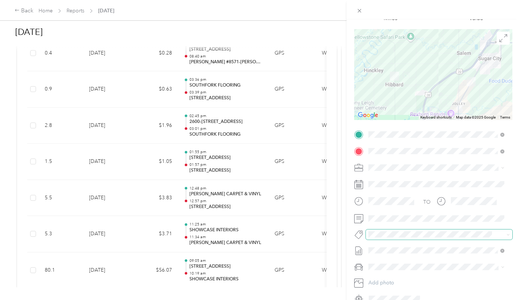
click at [399, 231] on span at bounding box center [433, 235] width 134 height 8
click at [409, 182] on li "Sample Maintenance" at bounding box center [436, 179] width 141 height 14
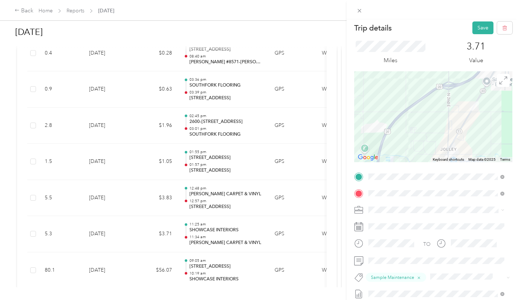
scroll to position [0, 0]
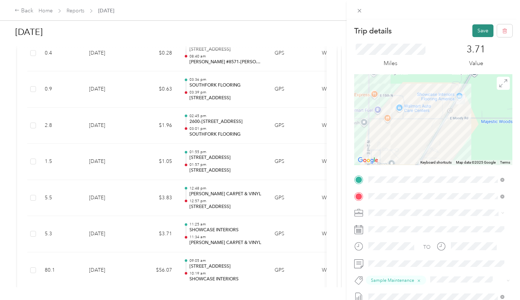
click at [475, 30] on button "Save" at bounding box center [482, 30] width 21 height 13
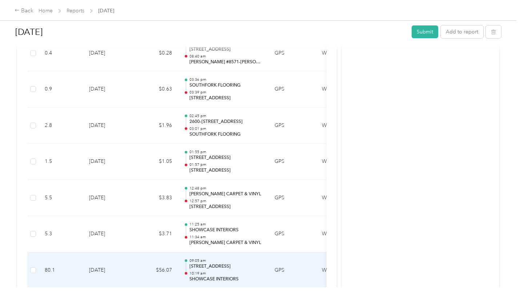
click at [121, 265] on td "[DATE]" at bounding box center [108, 270] width 51 height 36
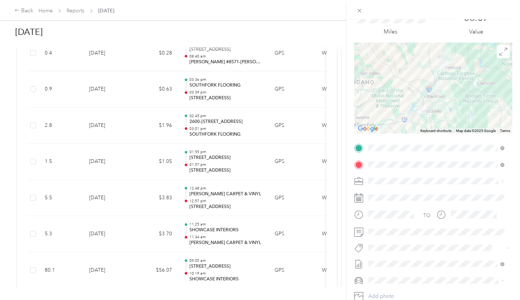
scroll to position [73, 0]
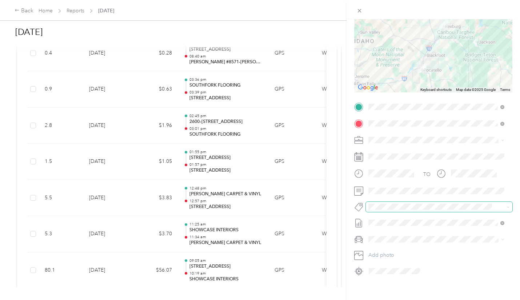
click at [380, 210] on span at bounding box center [433, 207] width 134 height 8
click at [394, 156] on ol "Display Setup Product Knowledge (pk) Relationship Management Sample Maintenance…" at bounding box center [436, 152] width 141 height 98
click at [390, 150] on span "Sample Maintenance" at bounding box center [397, 152] width 43 height 7
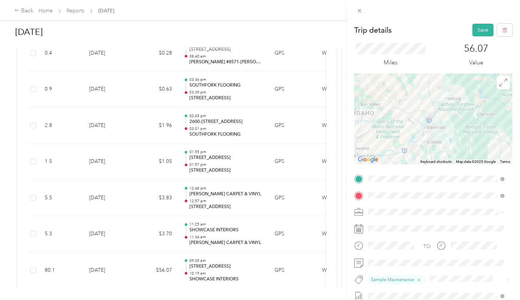
scroll to position [0, 0]
click at [475, 27] on button "Save" at bounding box center [482, 30] width 21 height 13
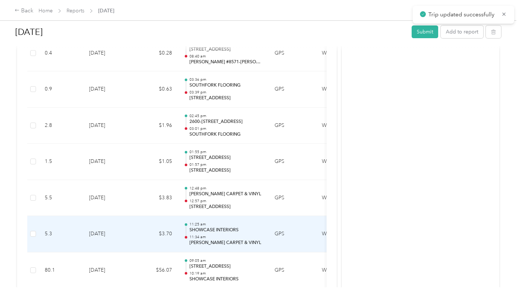
click at [115, 236] on td "[DATE]" at bounding box center [108, 234] width 51 height 36
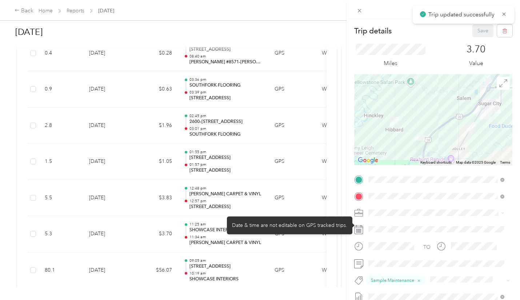
click at [124, 197] on div "Trip details Save This trip cannot be edited because it is either under review,…" at bounding box center [260, 150] width 520 height 300
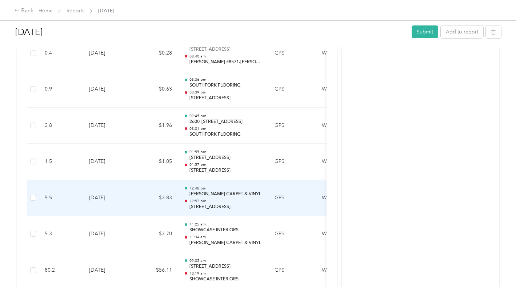
click at [116, 193] on td "[DATE]" at bounding box center [108, 198] width 51 height 36
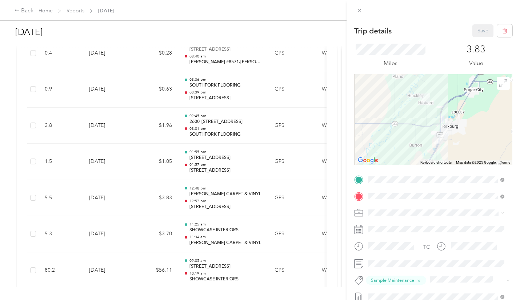
click at [100, 168] on div "Trip details Save This trip cannot be edited because it is either under review,…" at bounding box center [260, 150] width 520 height 300
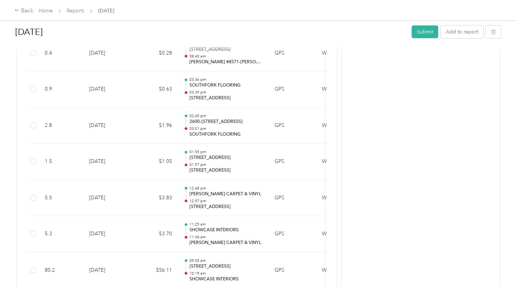
click at [100, 168] on div at bounding box center [260, 150] width 520 height 300
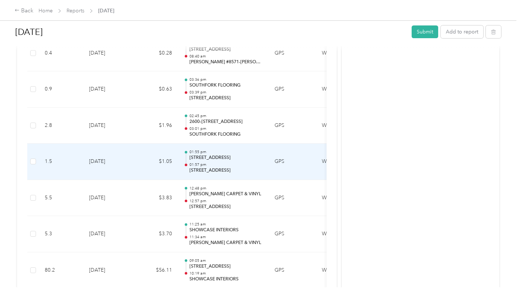
click at [105, 164] on td "[DATE]" at bounding box center [108, 162] width 51 height 36
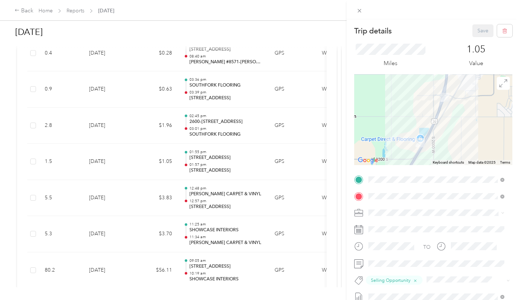
click at [139, 132] on div "Trip details Save This trip cannot be edited because it is either under review,…" at bounding box center [260, 150] width 520 height 300
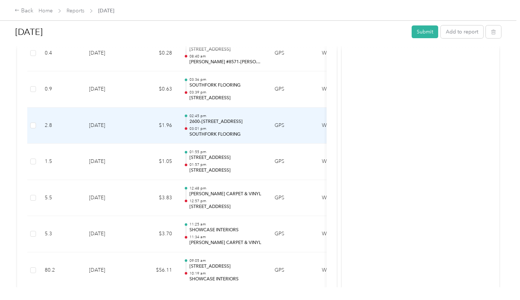
click at [125, 127] on td "[DATE]" at bounding box center [108, 126] width 51 height 36
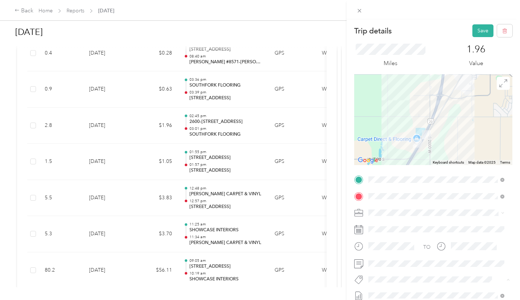
click at [398, 224] on span "Sample Maintenance" at bounding box center [397, 225] width 43 height 7
click at [473, 33] on button "Save" at bounding box center [482, 30] width 21 height 13
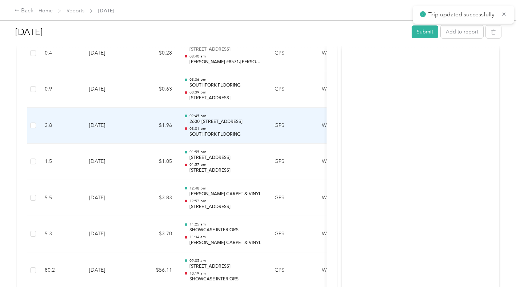
click at [110, 129] on td "[DATE]" at bounding box center [108, 126] width 51 height 36
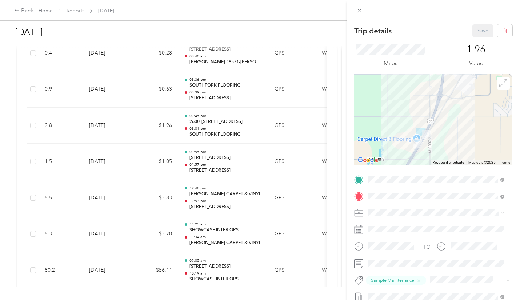
click at [135, 228] on div "Trip details Save This trip cannot be edited because it is either under review,…" at bounding box center [260, 150] width 520 height 300
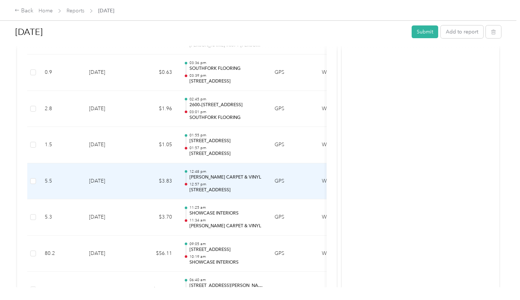
scroll to position [1237, 0]
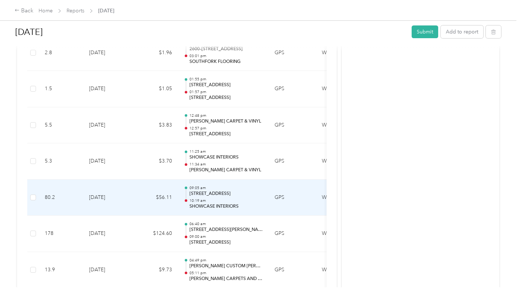
click at [119, 199] on td "[DATE]" at bounding box center [108, 198] width 51 height 36
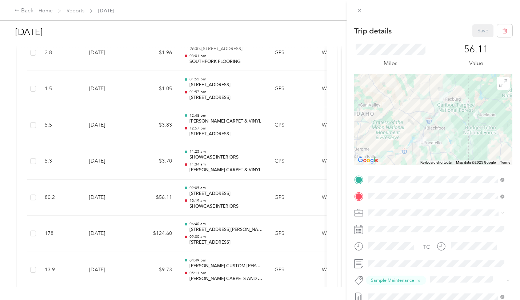
click at [109, 238] on div "Trip details Save This trip cannot be edited because it is either under review,…" at bounding box center [260, 150] width 520 height 300
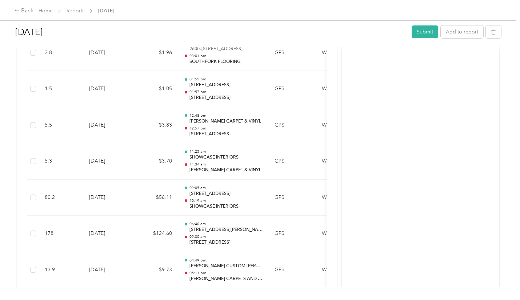
click at [109, 238] on div "Trip details Save This trip cannot be edited because it is either under review,…" at bounding box center [260, 150] width 520 height 300
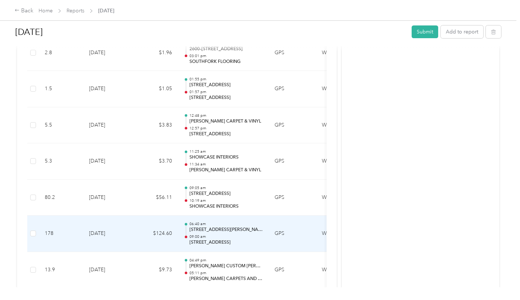
click at [121, 229] on td "[DATE]" at bounding box center [108, 234] width 51 height 36
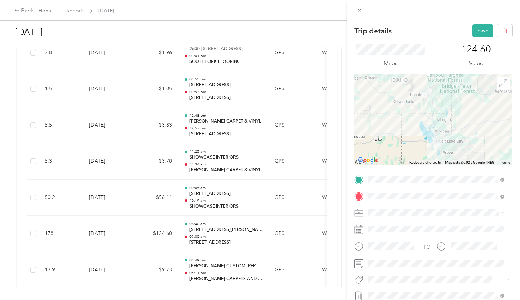
click at [397, 236] on span "Selling Opportunity" at bounding box center [396, 239] width 40 height 7
click at [474, 33] on button "Save" at bounding box center [482, 30] width 21 height 13
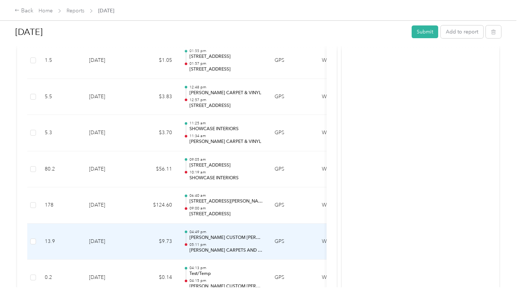
scroll to position [1273, 0]
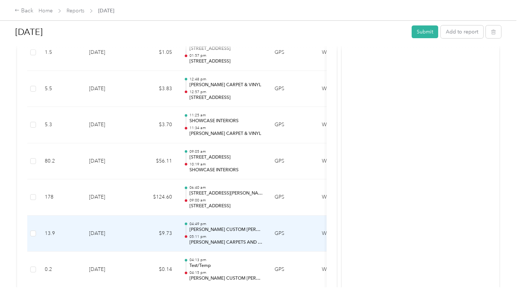
click at [116, 236] on td "[DATE]" at bounding box center [108, 234] width 51 height 36
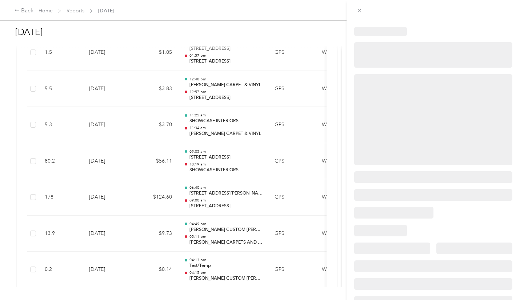
click at [116, 236] on div at bounding box center [260, 150] width 520 height 300
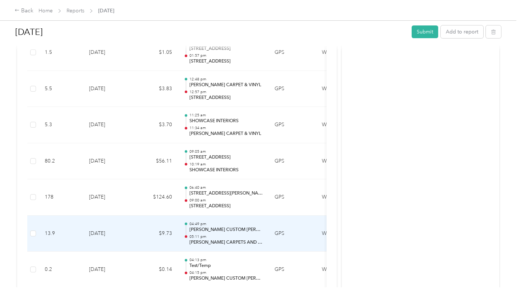
click at [137, 235] on td "$9.73" at bounding box center [156, 234] width 44 height 36
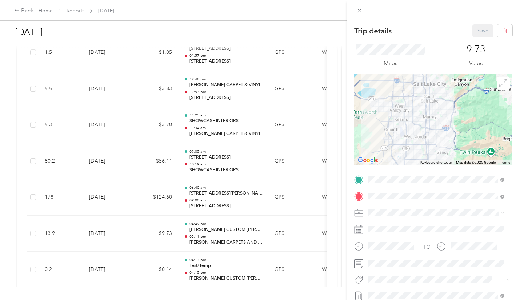
click at [363, 264] on icon at bounding box center [358, 263] width 9 height 9
click at [396, 225] on button "Sample Maintenance" at bounding box center [397, 224] width 53 height 9
click at [472, 30] on button "Save" at bounding box center [482, 30] width 21 height 13
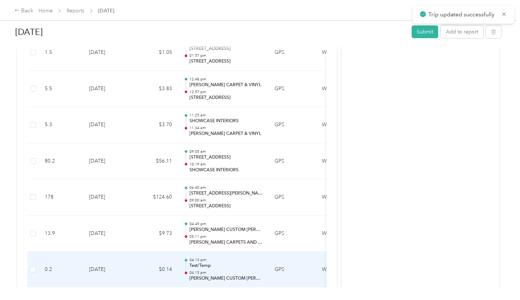
click at [110, 267] on td "[DATE]" at bounding box center [108, 270] width 51 height 36
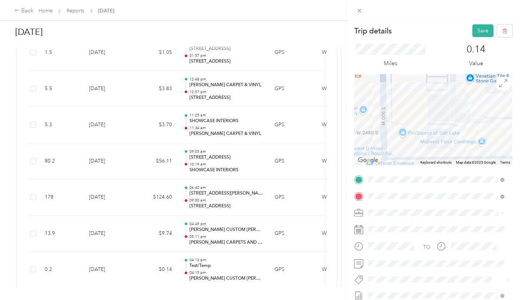
click at [402, 243] on ol "Display Setup Product Knowledge (pk) Relationship Management Sample Maintenance…" at bounding box center [436, 225] width 141 height 98
click at [473, 32] on button "Save" at bounding box center [482, 30] width 21 height 13
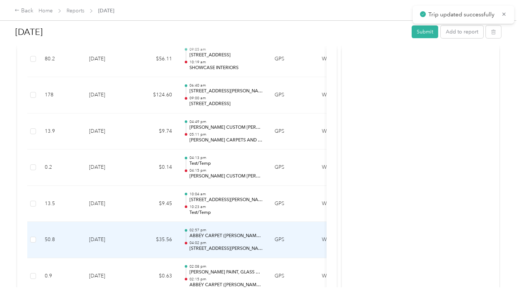
scroll to position [1382, 0]
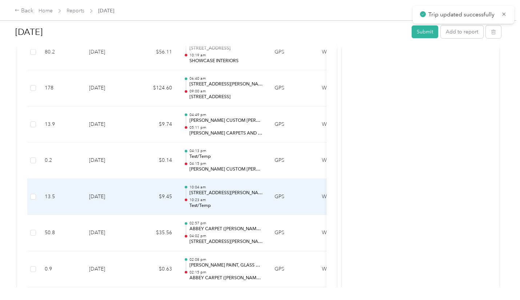
click at [121, 190] on td "[DATE]" at bounding box center [108, 197] width 51 height 36
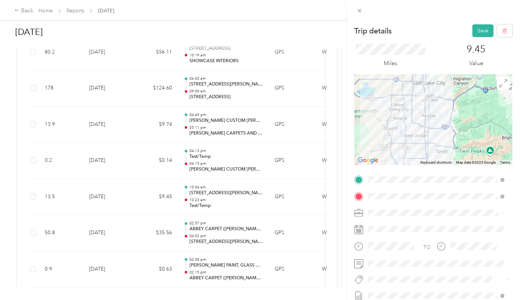
click at [399, 226] on button "Sample Maintenance" at bounding box center [397, 224] width 53 height 9
click at [478, 28] on button "Save" at bounding box center [482, 30] width 21 height 13
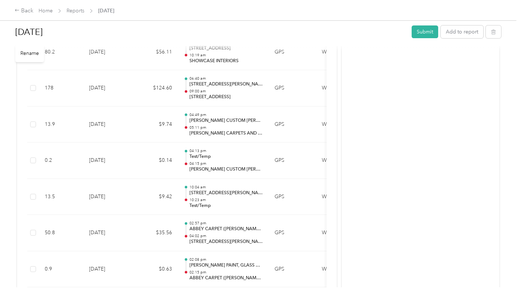
drag, startPoint x: 195, startPoint y: 34, endPoint x: 91, endPoint y: 29, distance: 104.2
click at [91, 29] on h1 "[DATE]" at bounding box center [210, 31] width 391 height 17
drag, startPoint x: 227, startPoint y: 52, endPoint x: 231, endPoint y: 47, distance: 6.4
click at [231, 47] on div at bounding box center [258, 48] width 486 height 8
click at [231, 32] on h1 "[DATE]" at bounding box center [210, 31] width 391 height 17
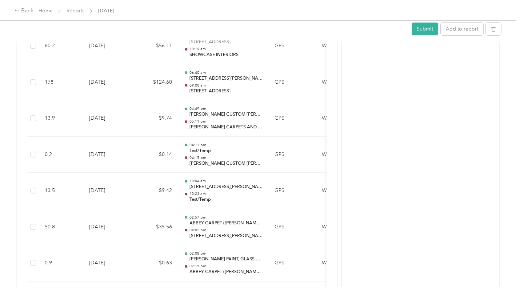
scroll to position [1384, 0]
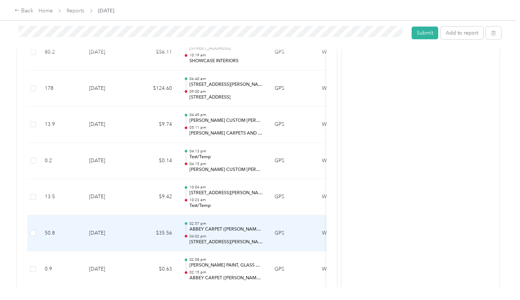
click at [211, 235] on p "04:02 pm" at bounding box center [226, 236] width 73 height 5
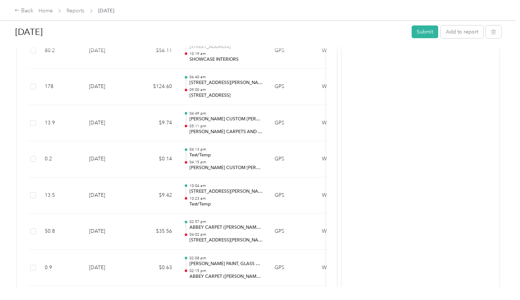
scroll to position [1382, 0]
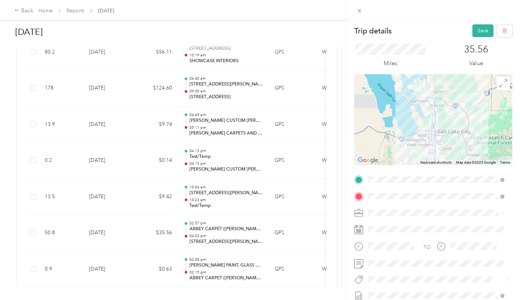
click at [396, 225] on button "Sample Maintenance" at bounding box center [397, 223] width 53 height 9
click at [171, 267] on div "Trip details Save This trip cannot be edited because it is either under review,…" at bounding box center [260, 150] width 520 height 300
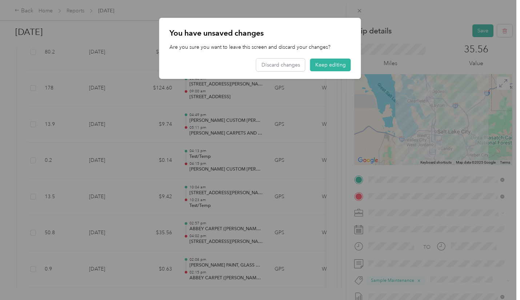
click at [328, 6] on div at bounding box center [260, 150] width 520 height 300
click at [99, 59] on div at bounding box center [260, 150] width 520 height 300
click at [376, 22] on div "You have unsaved changes Are you sure you want to leave this screen and discard…" at bounding box center [361, 49] width 202 height 63
click at [358, 6] on div at bounding box center [260, 150] width 520 height 300
click at [325, 63] on button "Keep editing" at bounding box center [330, 65] width 41 height 13
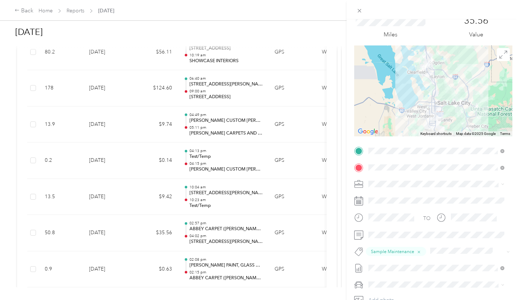
scroll to position [73, 0]
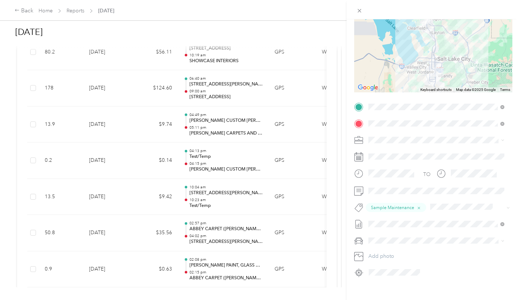
click at [148, 271] on div "Trip details Save This trip cannot be edited because it is either under review,…" at bounding box center [260, 150] width 520 height 300
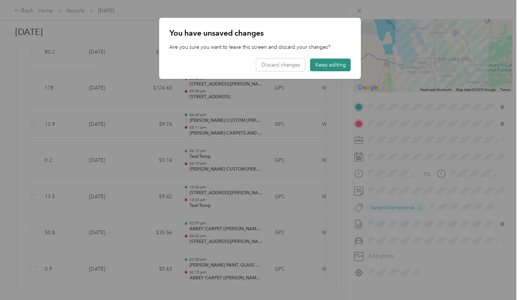
click at [334, 63] on button "Keep editing" at bounding box center [330, 65] width 41 height 13
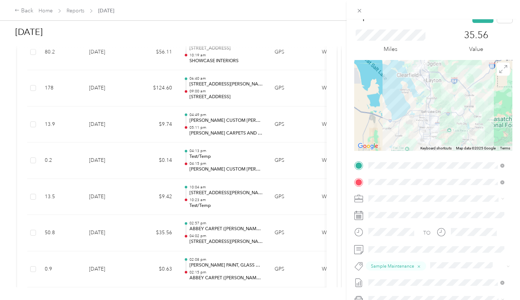
scroll to position [0, 0]
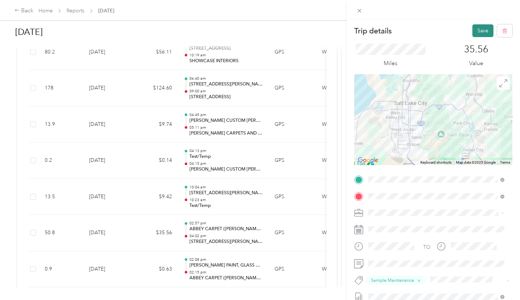
click at [479, 29] on button "Save" at bounding box center [482, 30] width 21 height 13
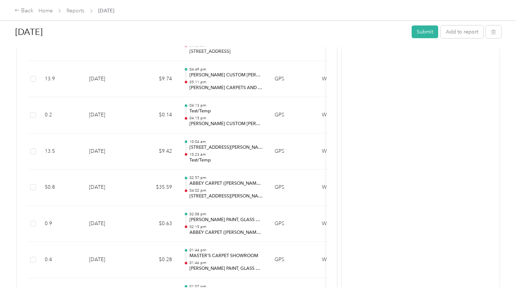
scroll to position [1455, 0]
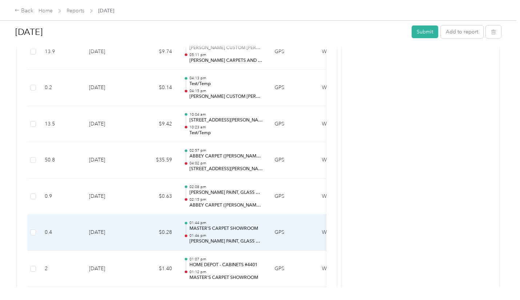
click at [172, 225] on td "$0.28" at bounding box center [156, 233] width 44 height 36
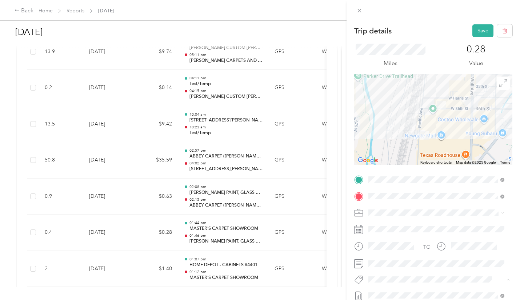
click at [404, 223] on span "Sample Maintenance" at bounding box center [397, 225] width 43 height 7
click at [477, 31] on button "Save" at bounding box center [482, 30] width 21 height 13
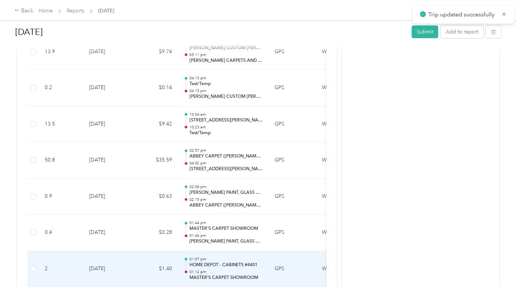
click at [110, 267] on td "[DATE]" at bounding box center [108, 269] width 51 height 36
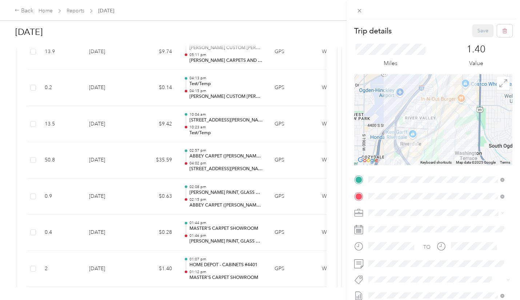
drag, startPoint x: 339, startPoint y: 31, endPoint x: 353, endPoint y: 62, distance: 34.2
click at [339, 33] on div "Trip details Save This trip cannot be edited because it is either under review,…" at bounding box center [260, 150] width 520 height 300
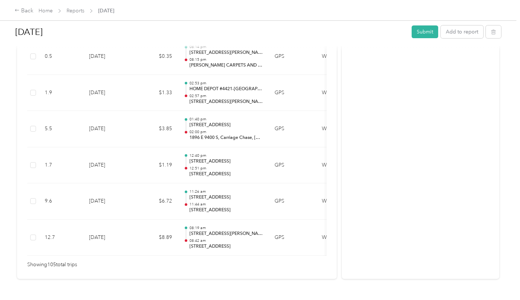
scroll to position [3831, 0]
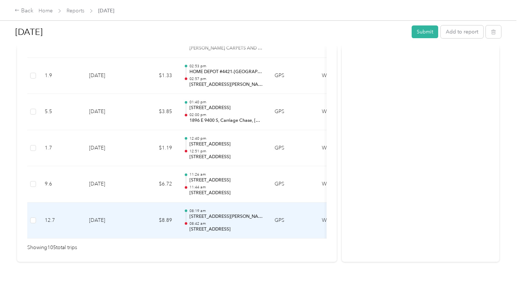
click at [198, 208] on p "08:19 am" at bounding box center [226, 210] width 73 height 5
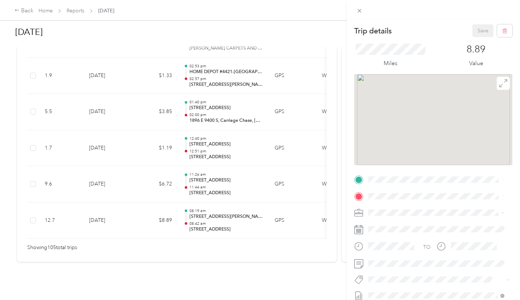
scroll to position [81, 0]
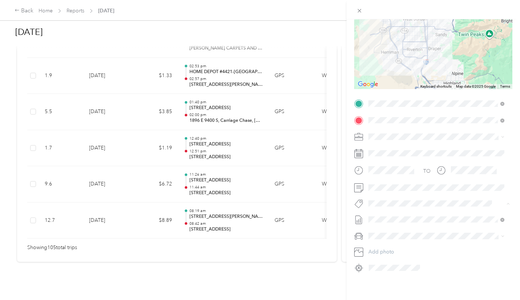
click at [407, 153] on button "Selling Opportunity" at bounding box center [396, 157] width 50 height 9
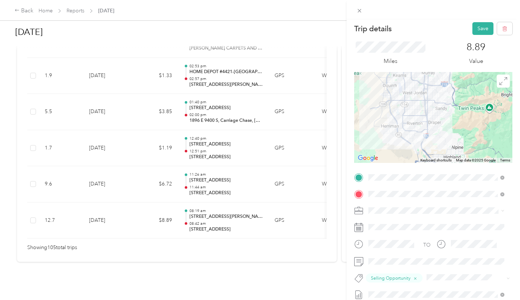
scroll to position [0, 0]
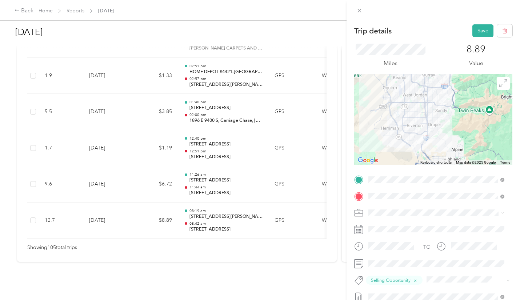
click at [477, 38] on div "Miles 8.89 Value" at bounding box center [433, 55] width 158 height 37
click at [476, 33] on button "Save" at bounding box center [482, 30] width 21 height 13
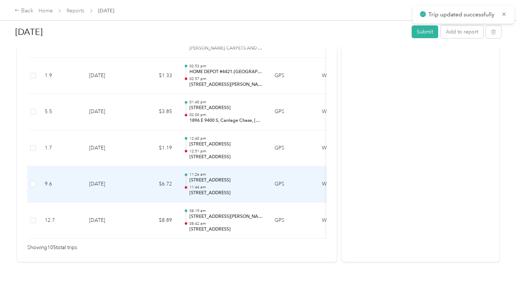
click at [224, 185] on p "11:44 am" at bounding box center [226, 187] width 73 height 5
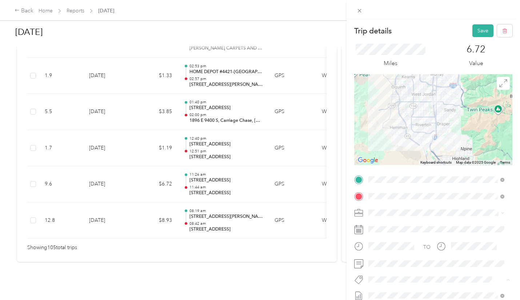
click at [415, 229] on ol "Display Setup Product Knowledge (pk) Relationship Management Sample Maintenance…" at bounding box center [436, 225] width 141 height 98
click at [472, 31] on button "Save" at bounding box center [482, 30] width 21 height 13
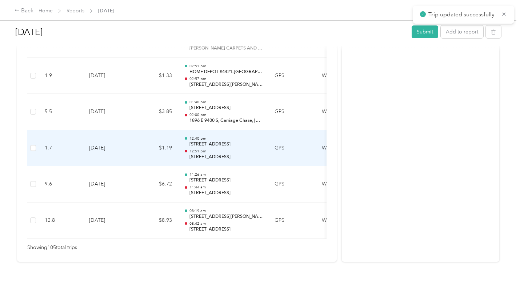
click at [159, 131] on td "$1.19" at bounding box center [156, 148] width 44 height 36
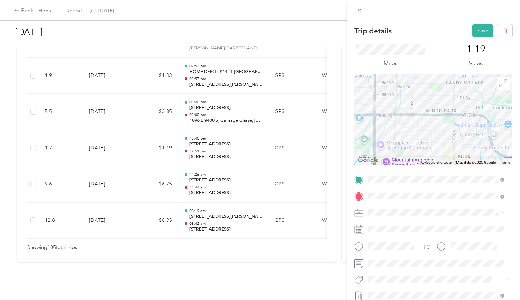
click at [410, 242] on li "Selling Opportunity" at bounding box center [436, 239] width 141 height 14
click at [479, 36] on button "Save" at bounding box center [482, 30] width 21 height 13
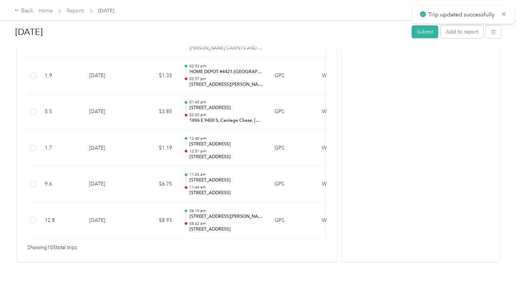
click at [478, 300] on div "Trip details Save This trip cannot be edited because it is either under review,…" at bounding box center [258, 300] width 517 height 0
click at [503, 16] on icon at bounding box center [504, 14] width 6 height 7
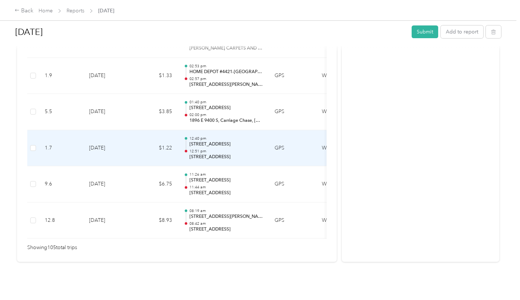
click at [120, 147] on td "[DATE]" at bounding box center [108, 148] width 51 height 36
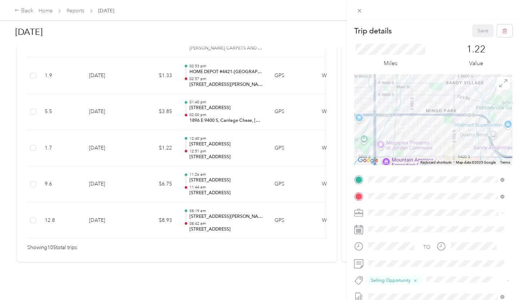
click at [72, 112] on div "Trip details Save This trip cannot be edited because it is either under review,…" at bounding box center [260, 150] width 520 height 300
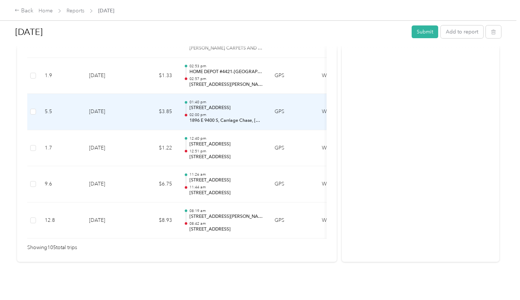
click at [120, 95] on td "[DATE]" at bounding box center [108, 112] width 51 height 36
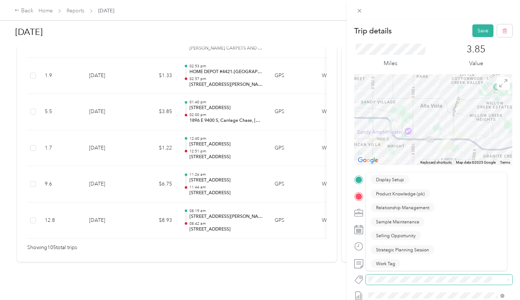
click at [406, 276] on span at bounding box center [433, 280] width 134 height 8
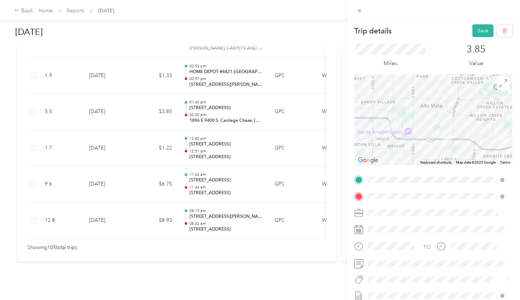
click at [415, 228] on li "Sample Maintenance" at bounding box center [436, 225] width 141 height 14
click at [472, 30] on button "Save" at bounding box center [482, 30] width 21 height 13
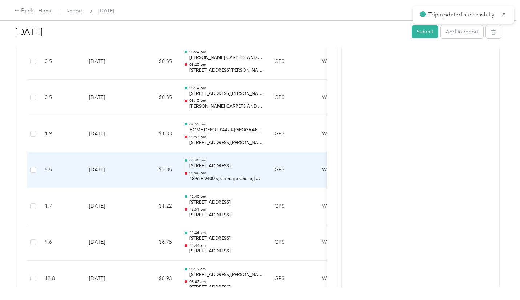
scroll to position [3758, 0]
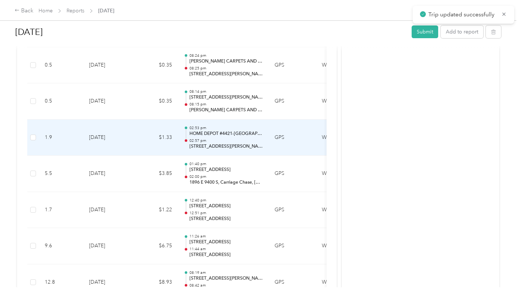
click at [185, 129] on div at bounding box center [186, 138] width 5 height 23
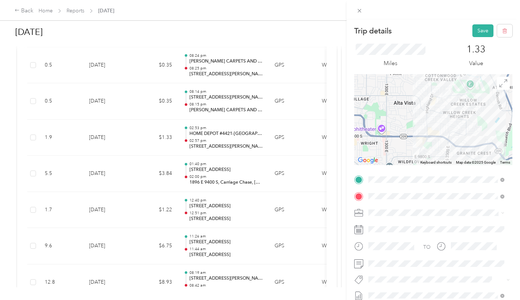
click at [402, 223] on span "Sample Maintenance" at bounding box center [397, 224] width 43 height 7
click at [477, 34] on button "Save" at bounding box center [482, 30] width 21 height 13
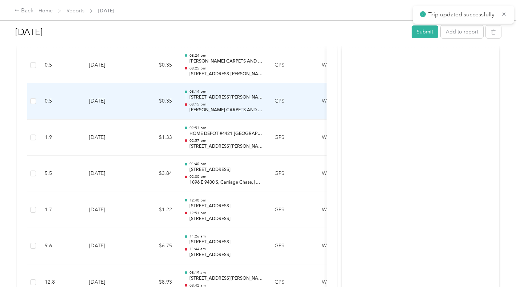
click at [244, 107] on p "08:15 pm" at bounding box center [226, 104] width 73 height 5
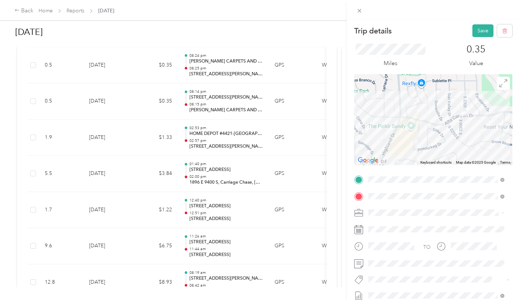
click at [416, 224] on span "Sample Maintenance" at bounding box center [397, 225] width 43 height 7
click at [472, 27] on button "Save" at bounding box center [482, 30] width 21 height 13
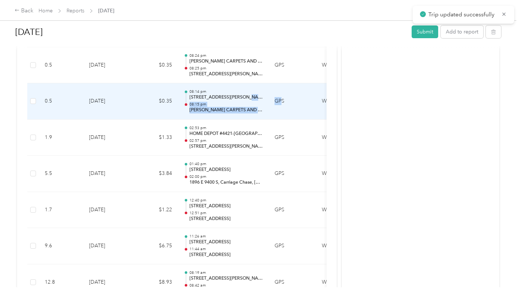
drag, startPoint x: 280, startPoint y: 103, endPoint x: 242, endPoint y: 95, distance: 39.4
click at [242, 95] on tr "0.5 [DATE] $0.35 08:14 pm [STREET_ADDRESS][PERSON_NAME] 08:15 pm [PERSON_NAME] …" at bounding box center [239, 101] width 425 height 36
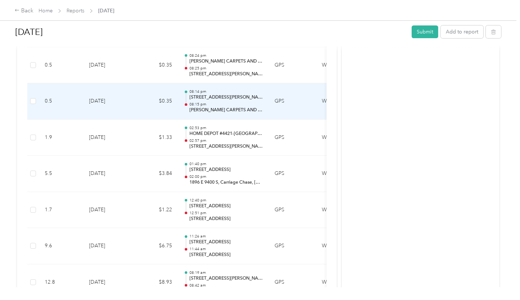
click at [246, 103] on p "08:15 pm" at bounding box center [226, 104] width 73 height 5
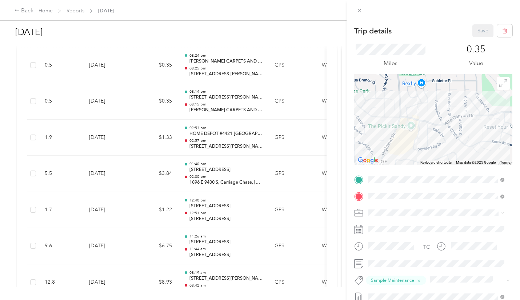
click at [215, 69] on div "Trip details Save This trip cannot be edited because it is either under review,…" at bounding box center [260, 150] width 520 height 300
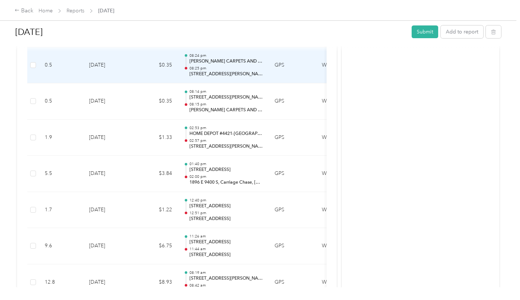
click at [217, 66] on p "08:25 pm" at bounding box center [226, 68] width 73 height 5
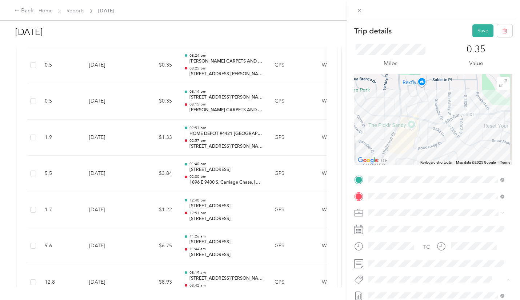
click at [404, 222] on span "Sample Maintenance" at bounding box center [397, 225] width 43 height 7
click at [475, 30] on button "Save" at bounding box center [482, 30] width 21 height 13
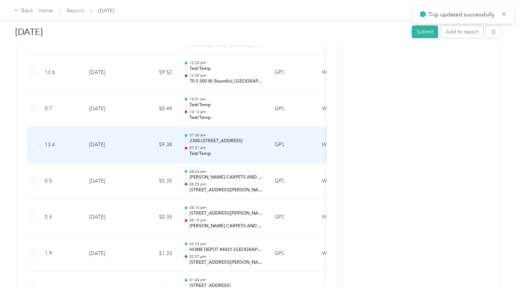
scroll to position [3612, 0]
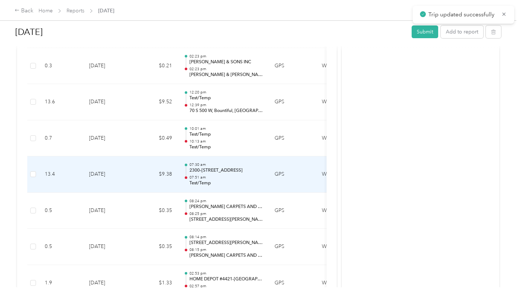
click at [225, 174] on div "07:30 am 2300–[STREET_ADDRESS][PERSON_NAME] 07:51 am Test/Temp" at bounding box center [226, 174] width 73 height 24
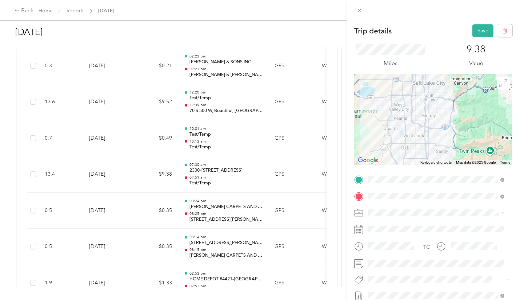
click at [405, 225] on span "Sample Maintenance" at bounding box center [397, 224] width 43 height 7
click at [474, 32] on button "Save" at bounding box center [482, 30] width 21 height 13
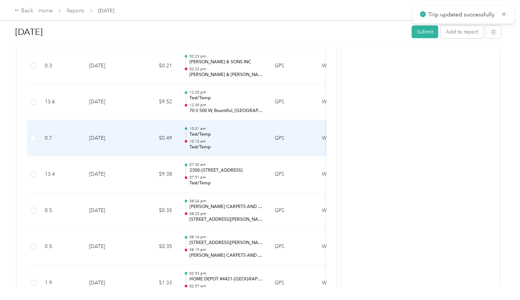
click at [207, 133] on p "Test/Temp" at bounding box center [226, 134] width 73 height 7
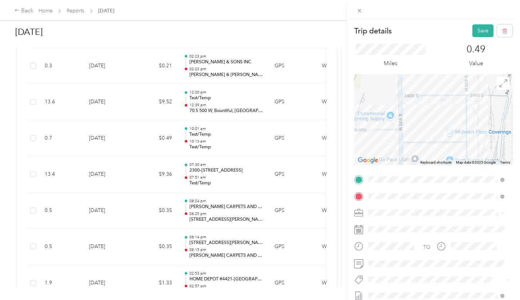
click at [403, 226] on span "Sample Maintenance" at bounding box center [397, 225] width 43 height 7
click at [478, 29] on button "Save" at bounding box center [482, 30] width 21 height 13
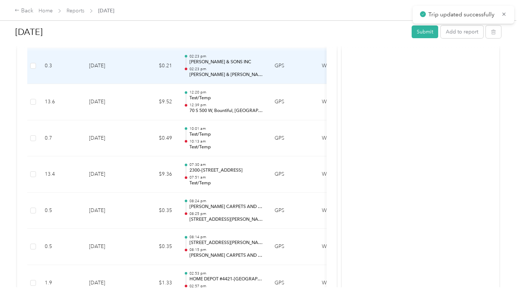
click at [219, 71] on p "02:23 pm" at bounding box center [226, 69] width 73 height 5
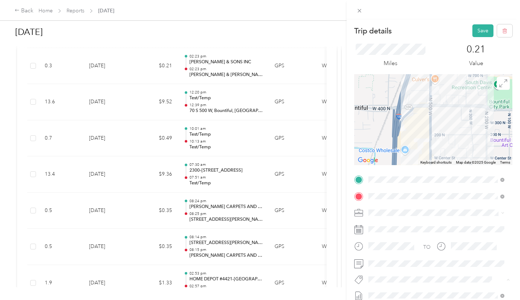
click at [405, 224] on span "Sample Maintenance" at bounding box center [397, 225] width 43 height 7
click at [474, 28] on button "Save" at bounding box center [482, 30] width 21 height 13
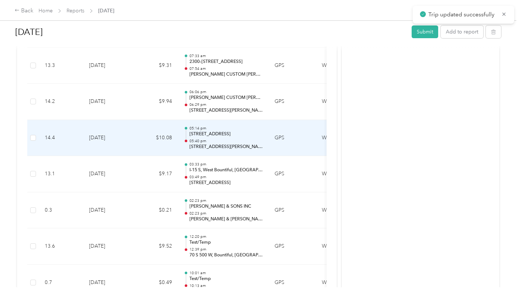
scroll to position [3467, 0]
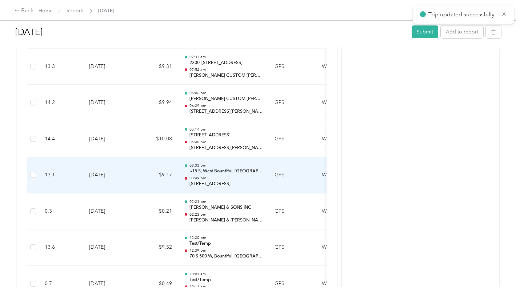
click at [207, 172] on p "I-15 S, West Bountiful, [GEOGRAPHIC_DATA]" at bounding box center [226, 171] width 73 height 7
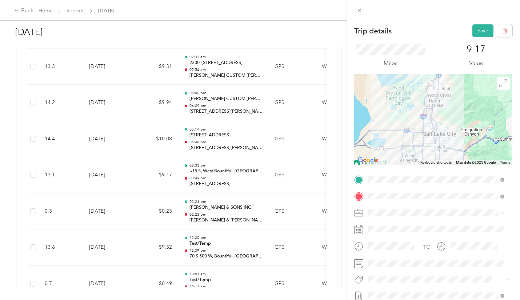
click at [404, 223] on span "Sample Maintenance" at bounding box center [397, 225] width 43 height 7
click at [475, 31] on button "Save" at bounding box center [482, 30] width 21 height 13
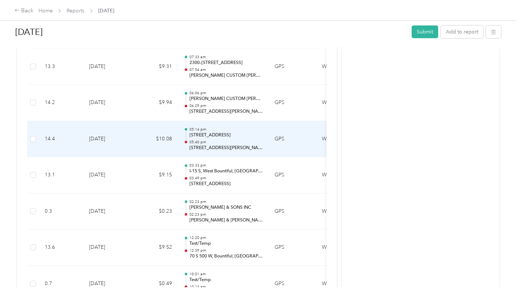
click at [220, 145] on p "[STREET_ADDRESS][PERSON_NAME]" at bounding box center [226, 148] width 73 height 7
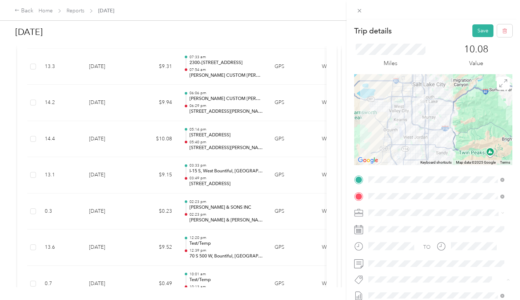
click at [406, 225] on span "Sample Maintenance" at bounding box center [397, 225] width 43 height 7
click at [472, 28] on button "Save" at bounding box center [482, 30] width 21 height 13
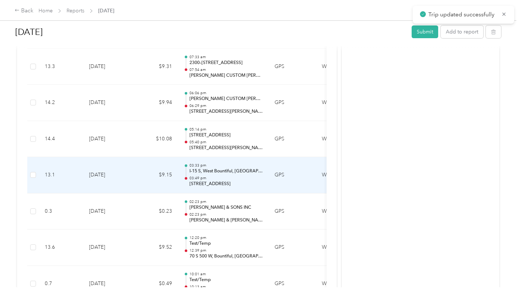
click at [200, 179] on p "03:49 pm" at bounding box center [226, 178] width 73 height 5
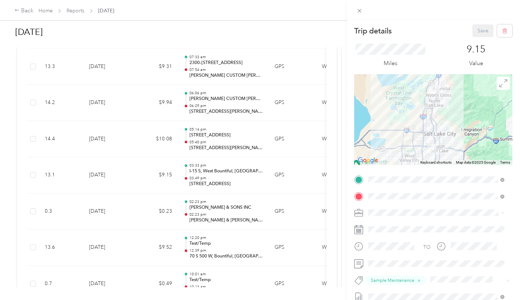
click at [204, 75] on div "Trip details Save This trip cannot be edited because it is either under review,…" at bounding box center [260, 150] width 520 height 300
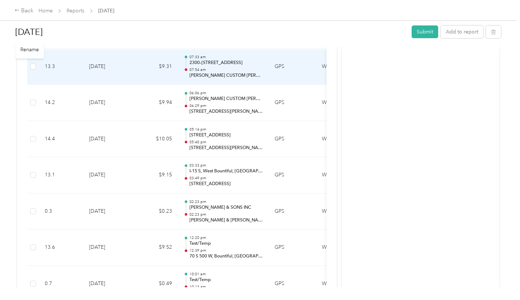
click at [202, 65] on p "2300–[STREET_ADDRESS]" at bounding box center [226, 63] width 73 height 7
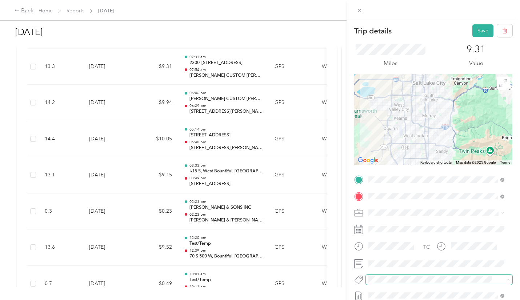
click at [422, 275] on span at bounding box center [439, 280] width 147 height 10
click at [407, 224] on span "Sample Maintenance" at bounding box center [397, 225] width 43 height 7
click at [482, 29] on button "Save" at bounding box center [482, 30] width 21 height 13
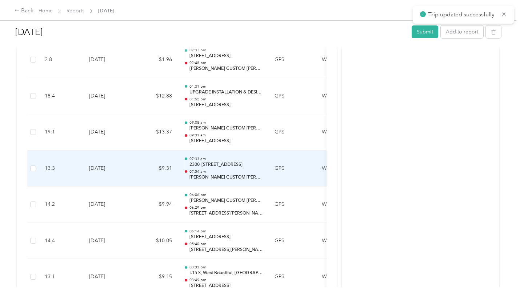
scroll to position [3358, 0]
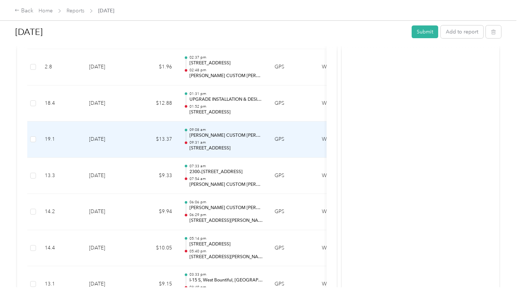
click at [224, 136] on p "[PERSON_NAME] CUSTOM [PERSON_NAME]" at bounding box center [226, 135] width 73 height 7
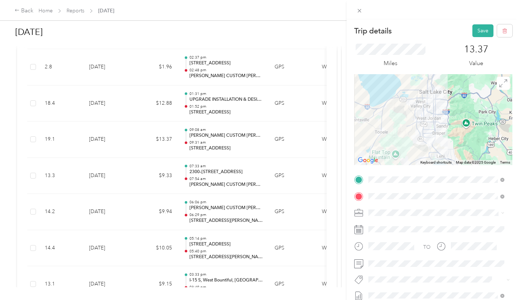
click at [403, 226] on button "Sample Maintenance" at bounding box center [397, 222] width 53 height 9
click at [480, 32] on button "Save" at bounding box center [482, 30] width 21 height 13
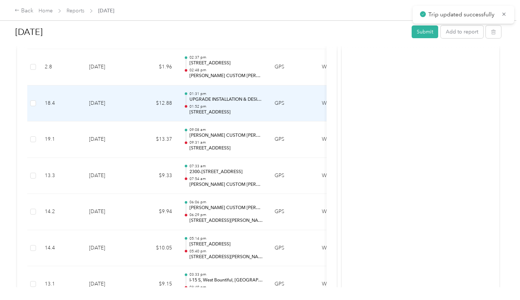
click at [238, 99] on p "UPGRADE INSTALLATION & DESIGN" at bounding box center [226, 99] width 73 height 7
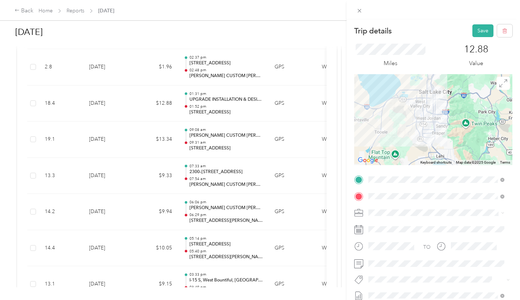
click at [378, 184] on button "Display Setup" at bounding box center [390, 181] width 38 height 9
click at [362, 266] on div at bounding box center [433, 264] width 158 height 12
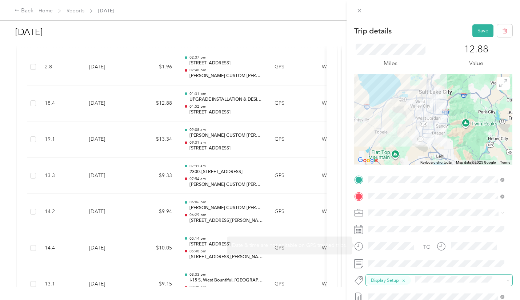
click at [393, 278] on span "Display Setup" at bounding box center [385, 280] width 28 height 7
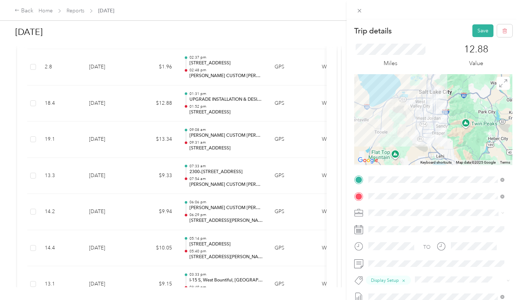
click at [402, 226] on span "Sample Maintenance" at bounding box center [397, 224] width 43 height 7
click at [478, 29] on button "Save" at bounding box center [482, 30] width 21 height 13
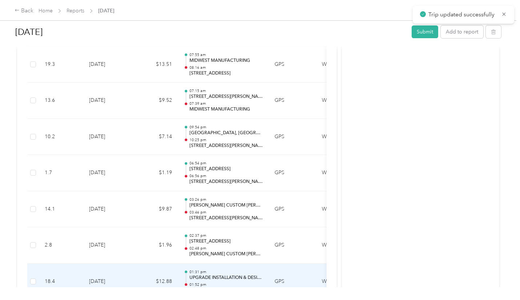
scroll to position [3176, 0]
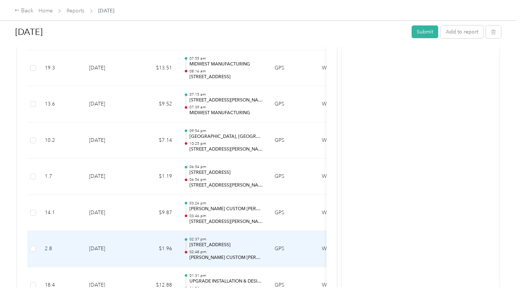
click at [246, 246] on p "[STREET_ADDRESS]" at bounding box center [226, 245] width 73 height 7
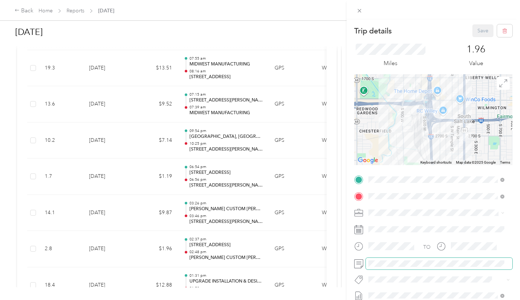
click at [381, 267] on span at bounding box center [439, 264] width 147 height 12
click at [402, 218] on li "Sample Maintenance" at bounding box center [436, 223] width 141 height 14
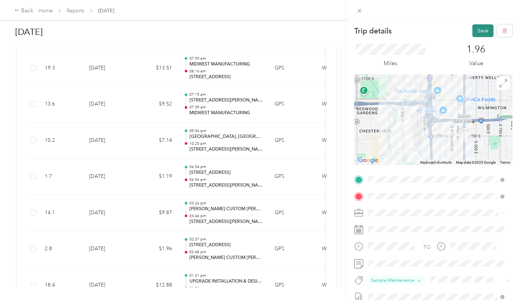
click at [474, 33] on button "Save" at bounding box center [482, 30] width 21 height 13
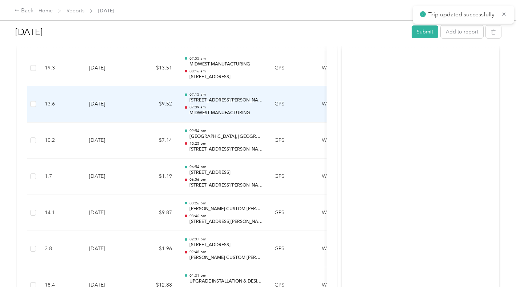
click at [200, 92] on p "07:15 am" at bounding box center [226, 94] width 73 height 5
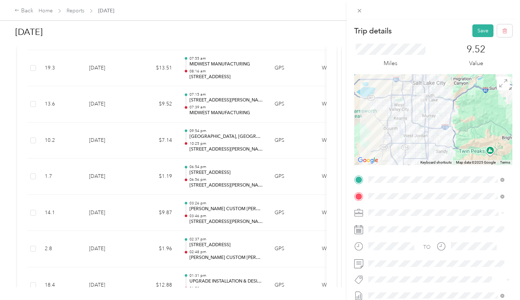
click at [409, 228] on li "Sample Maintenance" at bounding box center [436, 224] width 141 height 14
click at [477, 31] on button "Save" at bounding box center [482, 30] width 21 height 13
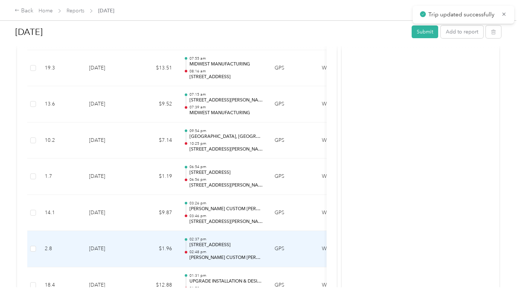
click at [227, 245] on p "[STREET_ADDRESS]" at bounding box center [226, 245] width 73 height 7
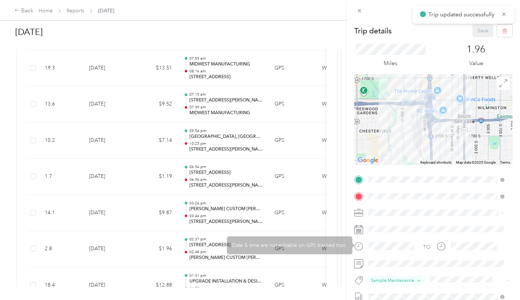
click at [243, 216] on div "Trip details Save This trip cannot be edited because it is either under review,…" at bounding box center [260, 150] width 520 height 300
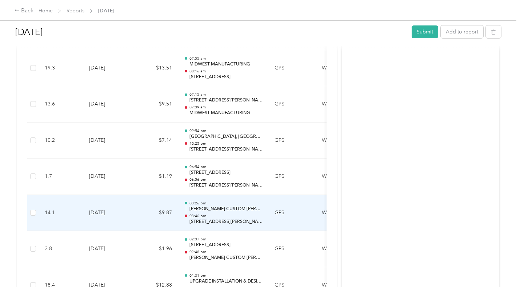
click at [256, 207] on p "[PERSON_NAME] CUSTOM [PERSON_NAME]" at bounding box center [226, 209] width 73 height 7
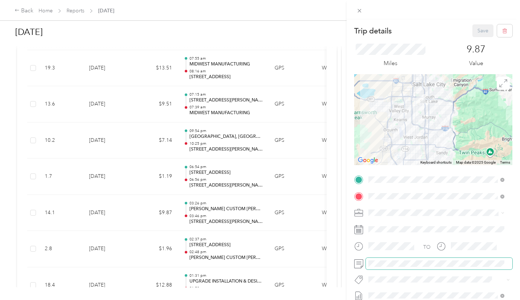
click at [379, 259] on span at bounding box center [439, 264] width 147 height 12
click at [398, 227] on button "Sample Maintenance" at bounding box center [397, 224] width 53 height 9
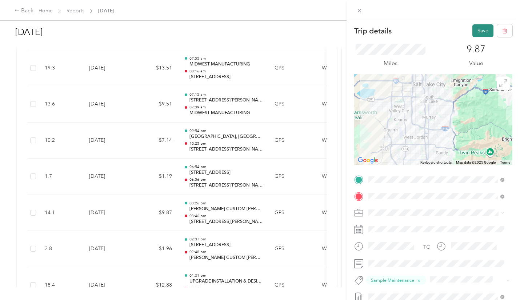
click at [475, 27] on button "Save" at bounding box center [482, 30] width 21 height 13
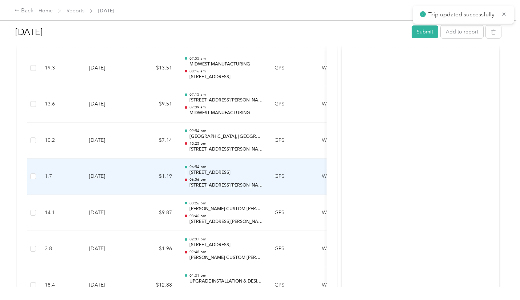
click at [227, 177] on p "06:56 pm" at bounding box center [226, 179] width 73 height 5
click at [227, 177] on div at bounding box center [260, 150] width 520 height 300
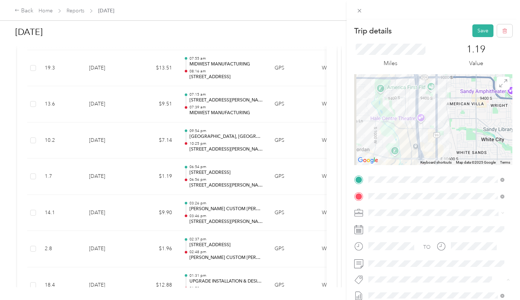
click at [411, 228] on li "Sample Maintenance" at bounding box center [436, 225] width 141 height 14
click at [472, 33] on button "Save" at bounding box center [482, 30] width 21 height 13
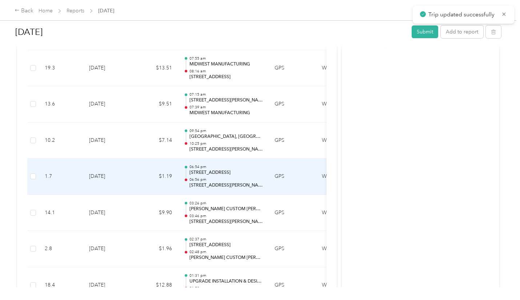
click at [215, 179] on p "06:56 pm" at bounding box center [226, 179] width 73 height 5
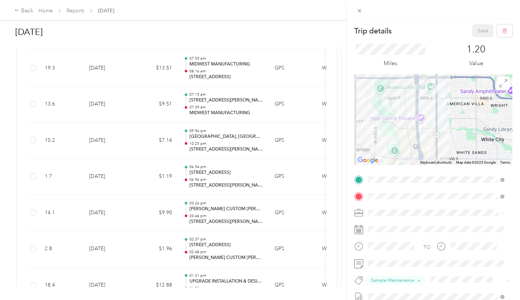
click at [224, 205] on div "Trip details Save This trip cannot be edited because it is either under review,…" at bounding box center [260, 150] width 520 height 300
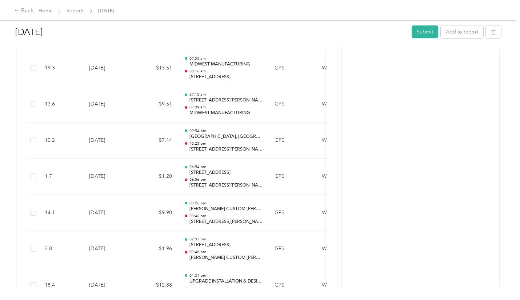
click at [234, 210] on p "[PERSON_NAME] CUSTOM [PERSON_NAME]" at bounding box center [226, 209] width 73 height 7
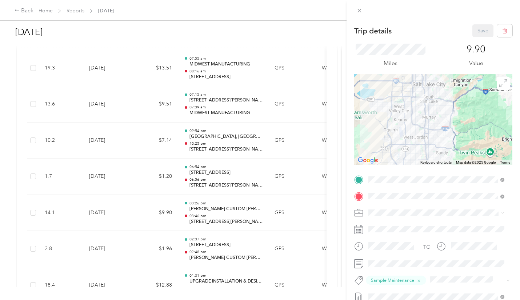
click at [223, 247] on div "Trip details Save This trip cannot be edited because it is either under review,…" at bounding box center [260, 150] width 520 height 300
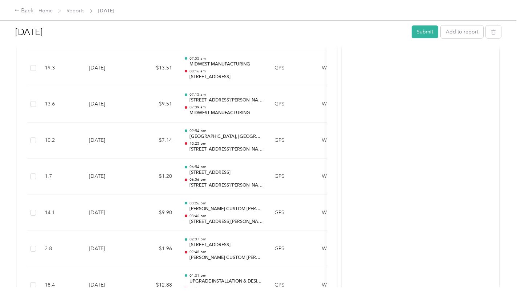
click at [223, 247] on div "Trip details Save This trip cannot be edited because it is either under review,…" at bounding box center [319, 150] width 520 height 300
click at [223, 300] on div "Trip details Save This trip cannot be edited because it is either under review,…" at bounding box center [258, 300] width 517 height 0
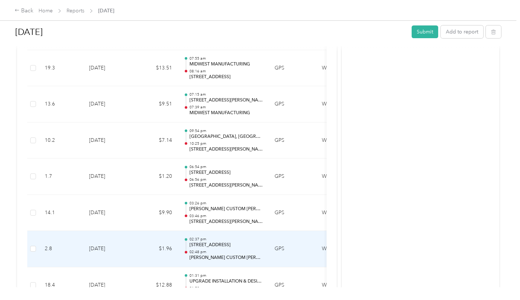
click at [227, 244] on p "[STREET_ADDRESS]" at bounding box center [226, 245] width 73 height 7
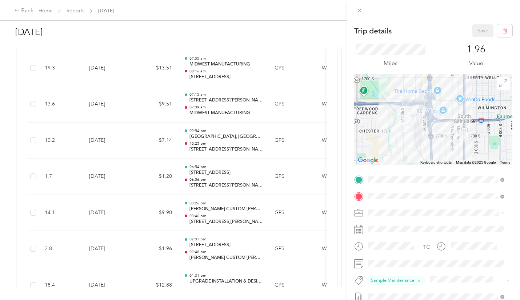
click at [220, 112] on div "Trip details Save This trip cannot be edited because it is either under review,…" at bounding box center [260, 150] width 520 height 300
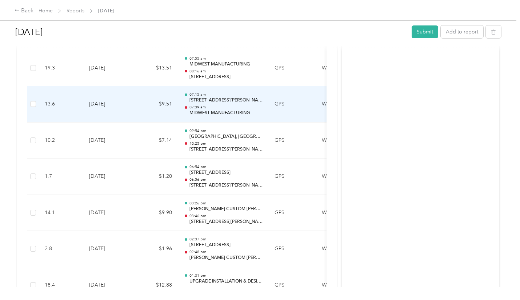
click at [218, 103] on p "[STREET_ADDRESS][PERSON_NAME]" at bounding box center [226, 100] width 73 height 7
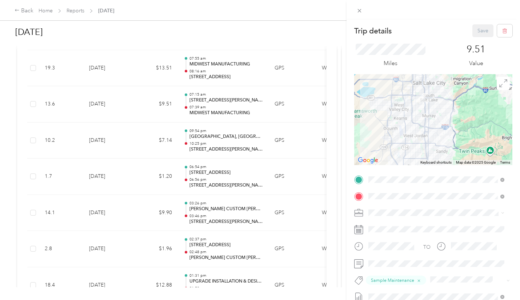
click at [204, 61] on div "Trip details Save This trip cannot be edited because it is either under review,…" at bounding box center [260, 150] width 520 height 300
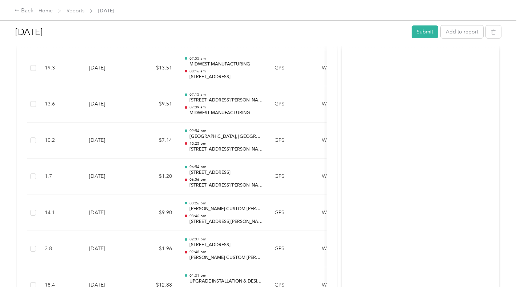
click at [204, 61] on div "Trip details Save This trip cannot be edited because it is either under review,…" at bounding box center [260, 150] width 520 height 300
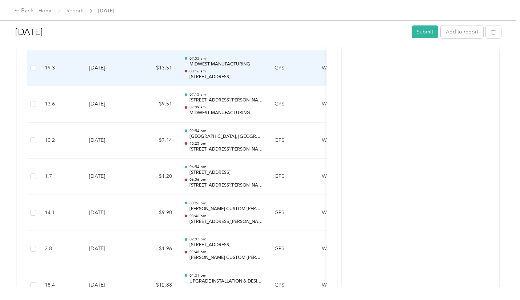
click at [227, 69] on p "08:16 am" at bounding box center [226, 71] width 73 height 5
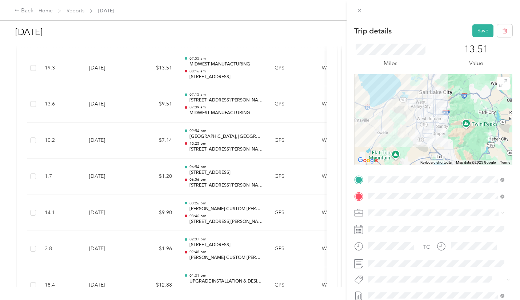
click at [393, 224] on span "Sample Maintenance" at bounding box center [397, 223] width 43 height 7
click at [474, 33] on button "Save" at bounding box center [482, 30] width 21 height 13
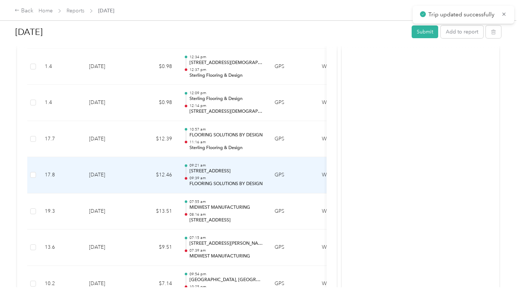
scroll to position [3030, 0]
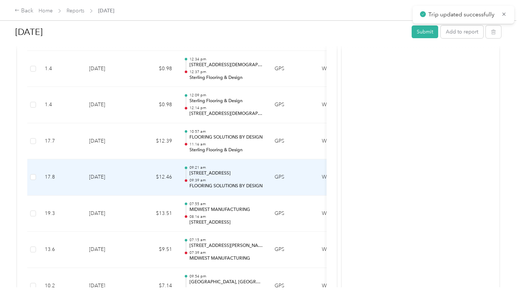
click at [218, 182] on p "09:39 am" at bounding box center [226, 180] width 73 height 5
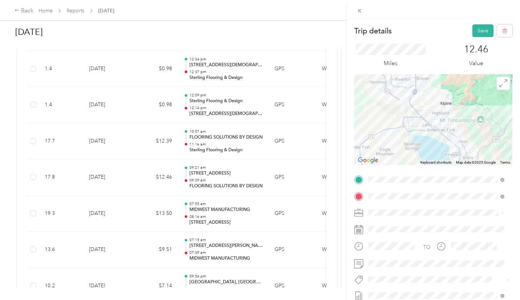
click at [414, 226] on span "Sample Maintenance" at bounding box center [397, 224] width 43 height 7
click at [476, 32] on button "Save" at bounding box center [482, 30] width 21 height 13
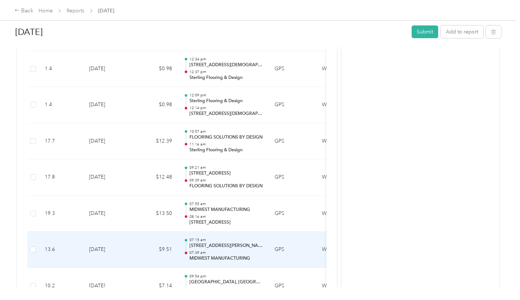
click at [230, 244] on p "[STREET_ADDRESS][PERSON_NAME]" at bounding box center [226, 246] width 73 height 7
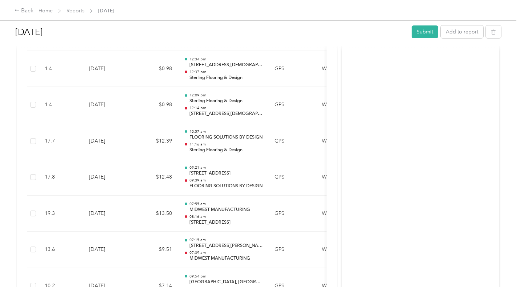
click at [231, 300] on div "Trip details Save This trip cannot be edited because it is either under review,…" at bounding box center [258, 300] width 517 height 0
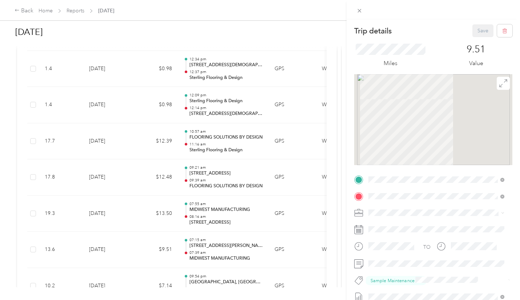
click at [231, 242] on div "Trip details Save This trip cannot be edited because it is either under review,…" at bounding box center [260, 150] width 520 height 300
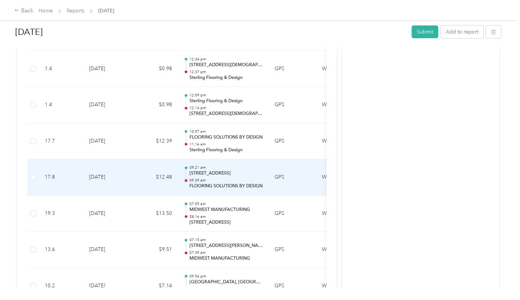
click at [243, 180] on p "09:39 am" at bounding box center [226, 180] width 73 height 5
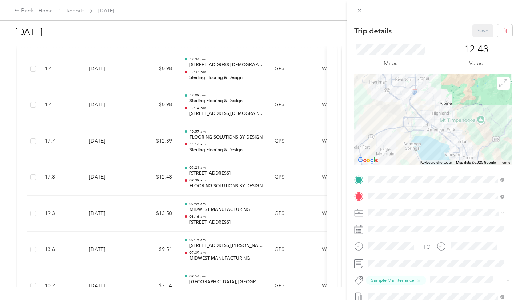
click at [254, 141] on div "Trip details Save This trip cannot be edited because it is either under review,…" at bounding box center [260, 150] width 520 height 300
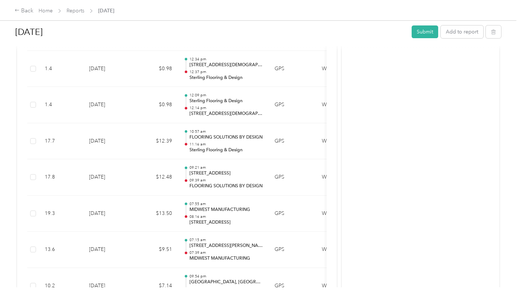
click at [254, 141] on div at bounding box center [260, 150] width 520 height 300
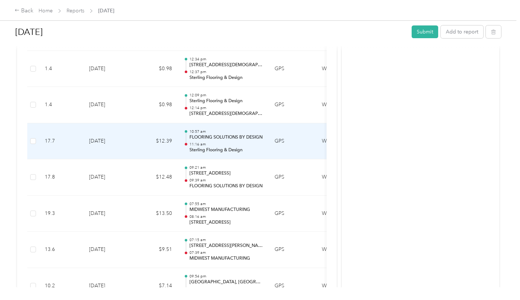
click at [244, 141] on div "10:57 am FLOORING SOLUTIONS BY DESIGN 11:16 am Sterling Flooring & Design" at bounding box center [226, 141] width 73 height 24
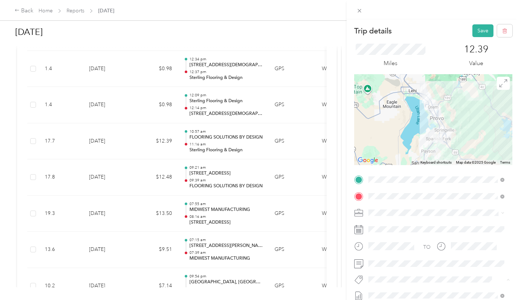
click at [411, 236] on span "Selling Opportunity" at bounding box center [396, 239] width 40 height 7
click at [478, 31] on button "Save" at bounding box center [482, 30] width 21 height 13
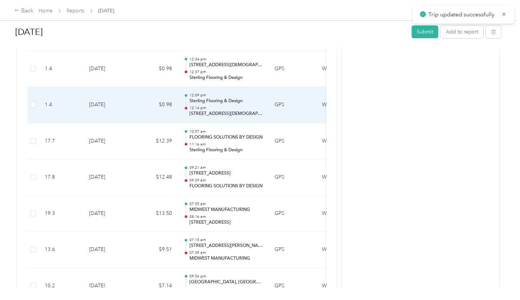
click at [219, 108] on p "12:14 pm" at bounding box center [226, 107] width 73 height 5
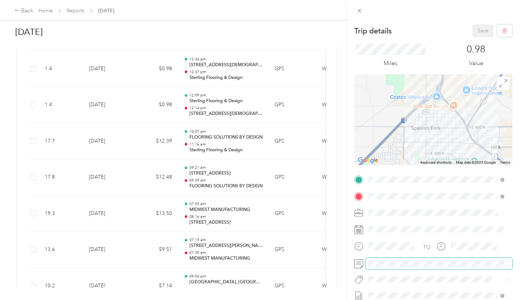
click at [383, 268] on span at bounding box center [439, 264] width 147 height 12
click at [397, 222] on span "Sample Maintenance" at bounding box center [397, 222] width 43 height 7
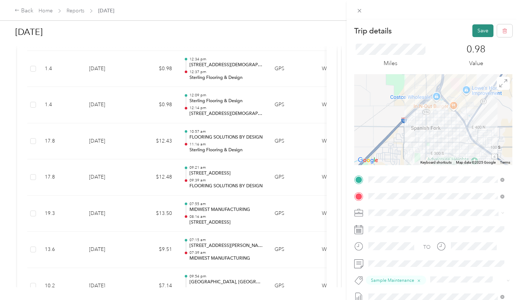
click at [474, 32] on button "Save" at bounding box center [482, 30] width 21 height 13
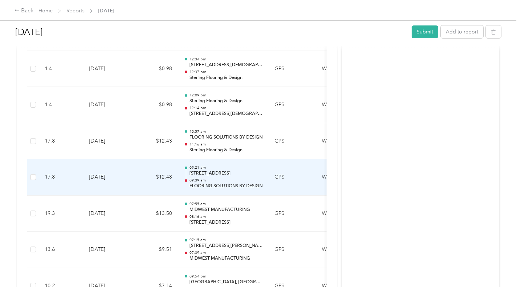
click at [111, 171] on td "[DATE]" at bounding box center [108, 177] width 51 height 36
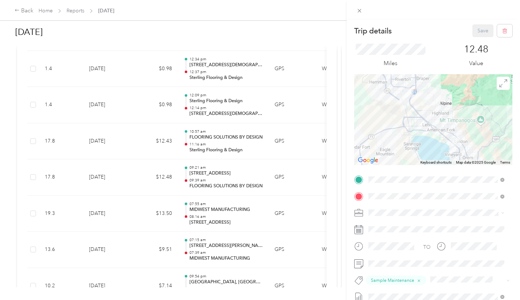
click at [222, 201] on div "Trip details Save This trip cannot be edited because it is either under review,…" at bounding box center [260, 150] width 520 height 300
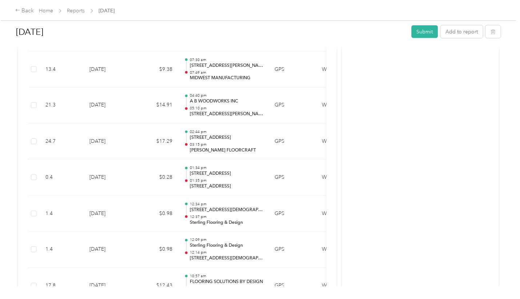
scroll to position [2848, 0]
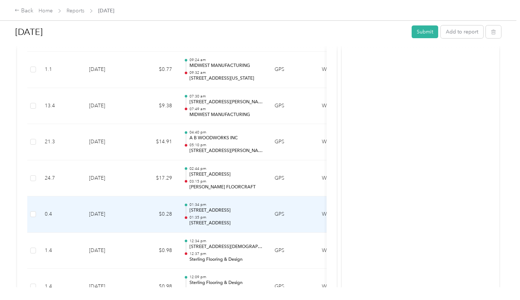
click at [217, 212] on p "[STREET_ADDRESS]" at bounding box center [226, 210] width 73 height 7
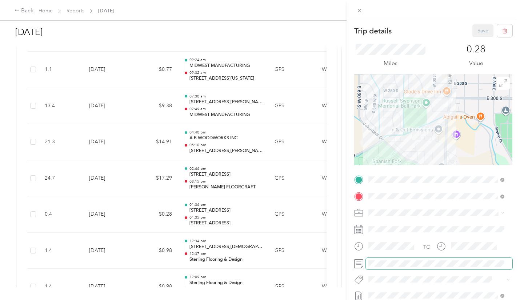
click at [396, 267] on span at bounding box center [439, 264] width 147 height 12
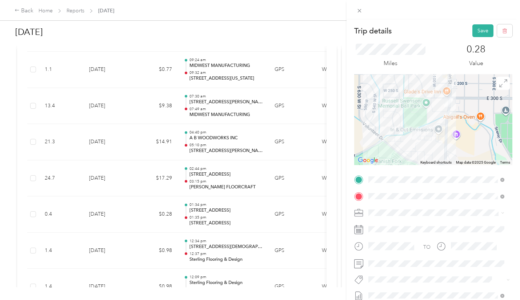
click at [402, 223] on span "Sample Maintenance" at bounding box center [397, 223] width 43 height 7
click at [479, 33] on button "Save" at bounding box center [482, 30] width 21 height 13
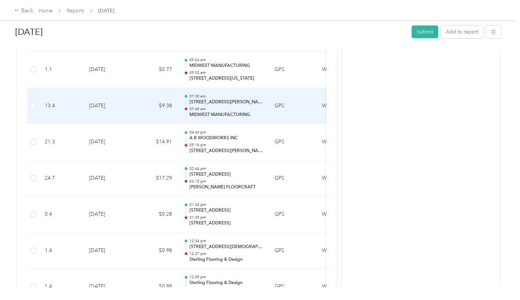
click at [146, 106] on td "$9.38" at bounding box center [156, 106] width 44 height 36
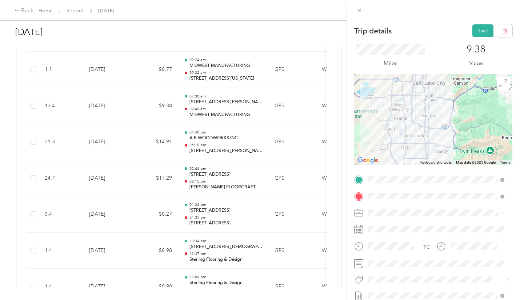
click at [404, 230] on ol "Display Setup Product Knowledge (pk) Relationship Management Sample Maintenance…" at bounding box center [436, 225] width 141 height 98
click at [477, 32] on button "Save" at bounding box center [482, 30] width 21 height 13
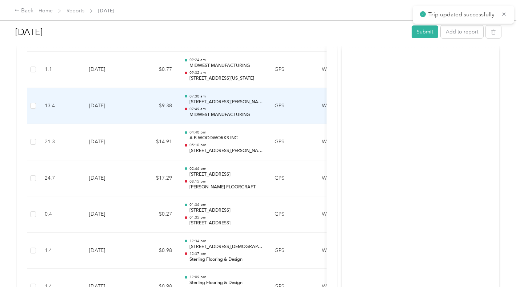
click at [196, 99] on p "[STREET_ADDRESS][PERSON_NAME]" at bounding box center [226, 102] width 73 height 7
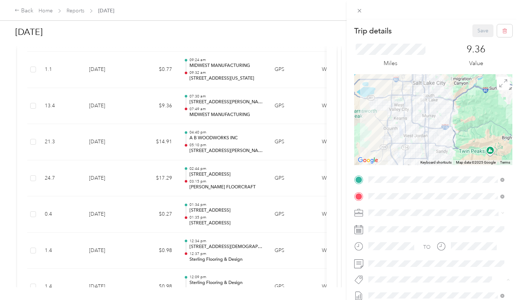
click at [395, 234] on li "Selling Opportunity" at bounding box center [436, 239] width 141 height 14
click at [482, 32] on button "Save" at bounding box center [482, 30] width 21 height 13
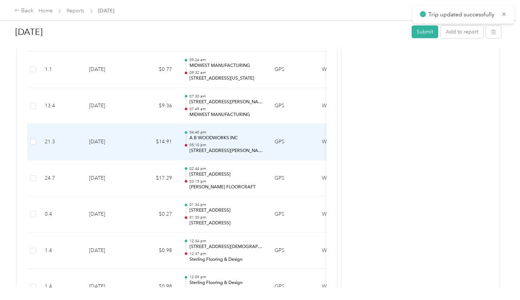
click at [186, 140] on div at bounding box center [186, 139] width 0 height 10
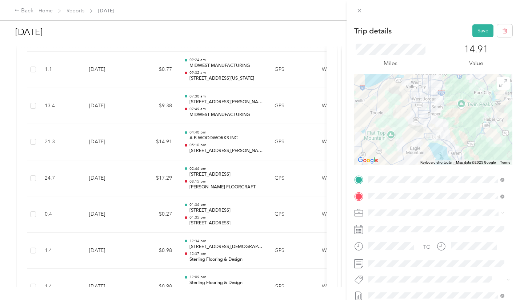
click at [396, 223] on span "Sample Maintenance" at bounding box center [397, 224] width 43 height 7
click at [474, 27] on button "Save" at bounding box center [482, 30] width 21 height 13
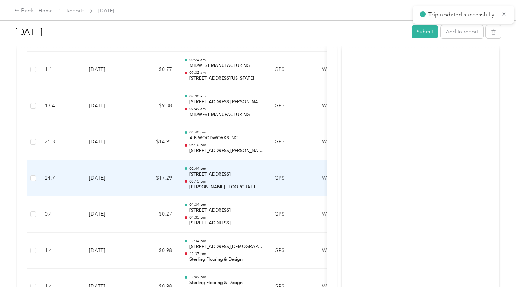
click at [226, 180] on p "03:15 pm" at bounding box center [226, 181] width 73 height 5
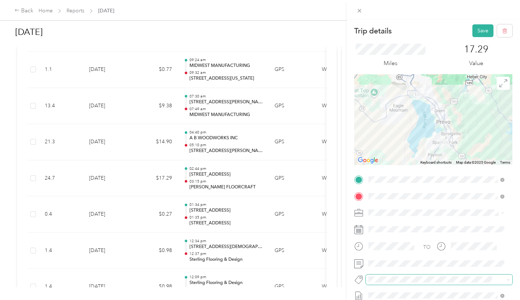
click at [389, 275] on span at bounding box center [439, 280] width 147 height 10
click at [396, 225] on span "Sample Maintenance" at bounding box center [397, 225] width 43 height 7
click at [482, 29] on button "Save" at bounding box center [482, 30] width 21 height 13
